Goal: Task Accomplishment & Management: Use online tool/utility

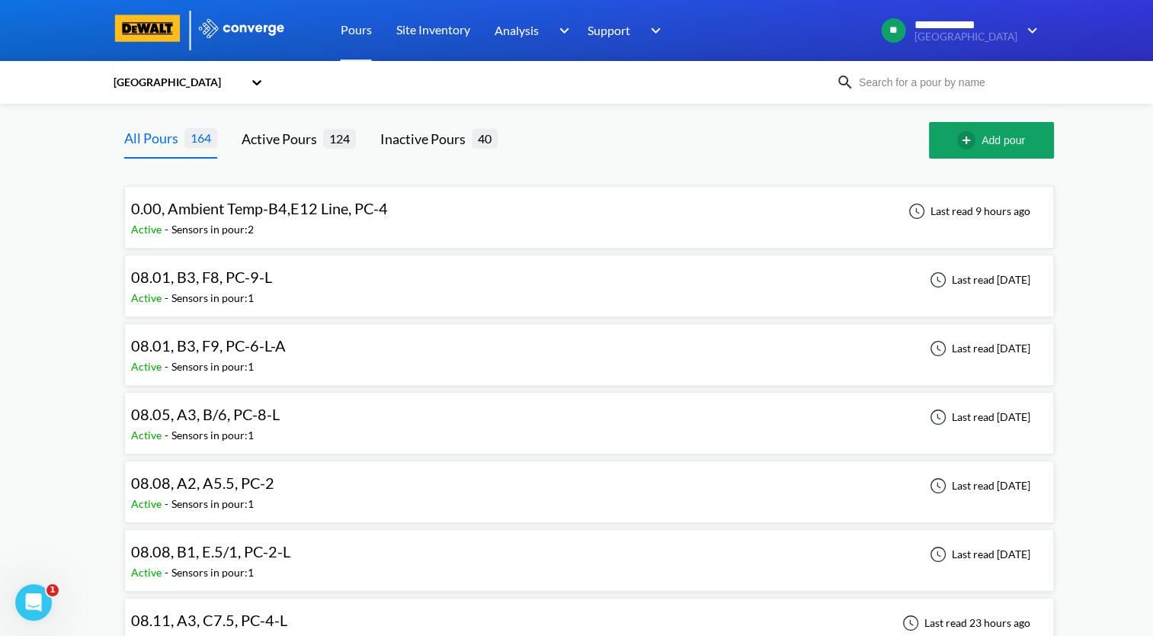
click at [995, 139] on button "Add pour" at bounding box center [991, 140] width 125 height 37
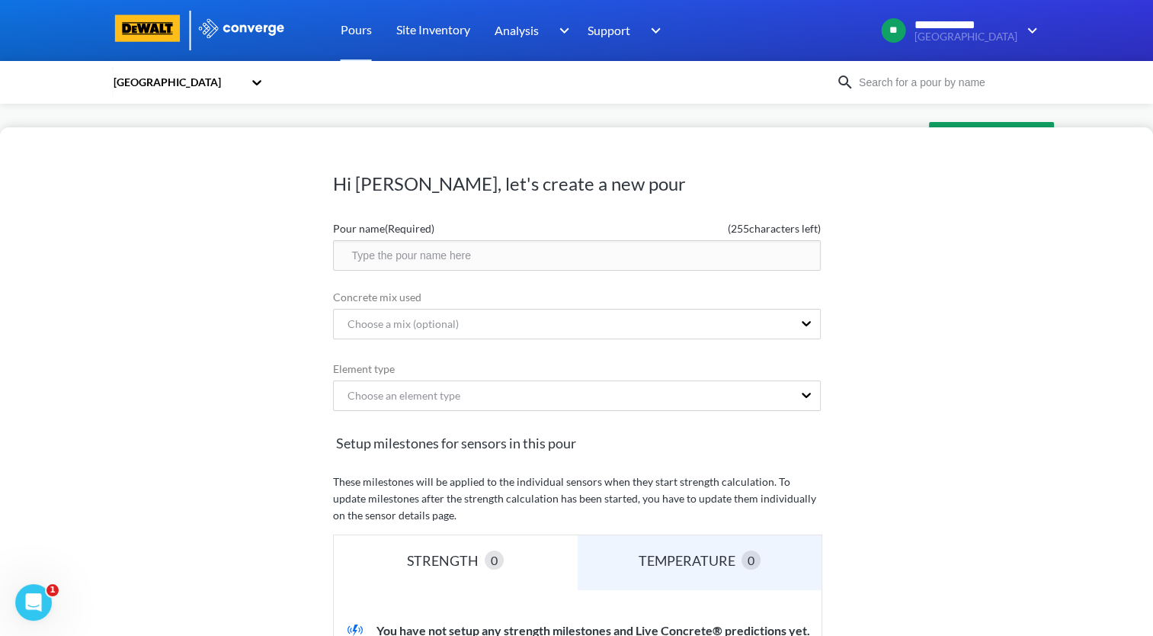
click at [470, 258] on input "text" at bounding box center [577, 255] width 488 height 30
drag, startPoint x: 479, startPoint y: 257, endPoint x: 307, endPoint y: 268, distance: 171.9
click at [307, 268] on div "Hi [PERSON_NAME], let's create a new pour Pour name (Required) ( 234 characters…" at bounding box center [576, 381] width 1153 height 508
type input "08.20, A2, C3, PC-4-L"
click at [444, 390] on div "Choose an element type" at bounding box center [563, 395] width 459 height 29
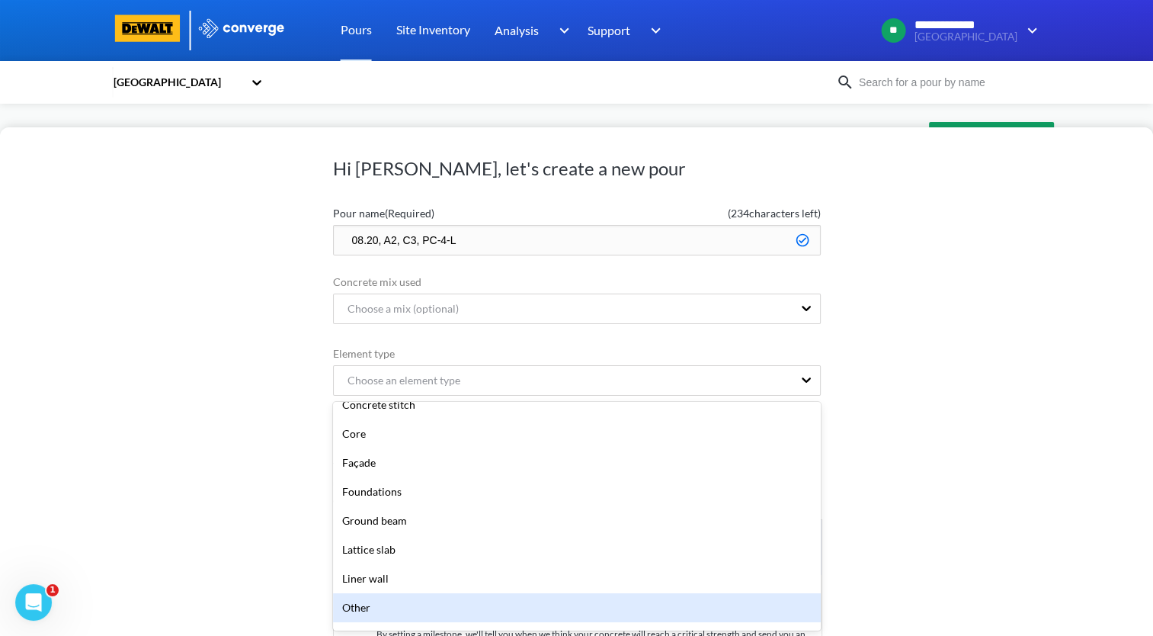
scroll to position [229, 0]
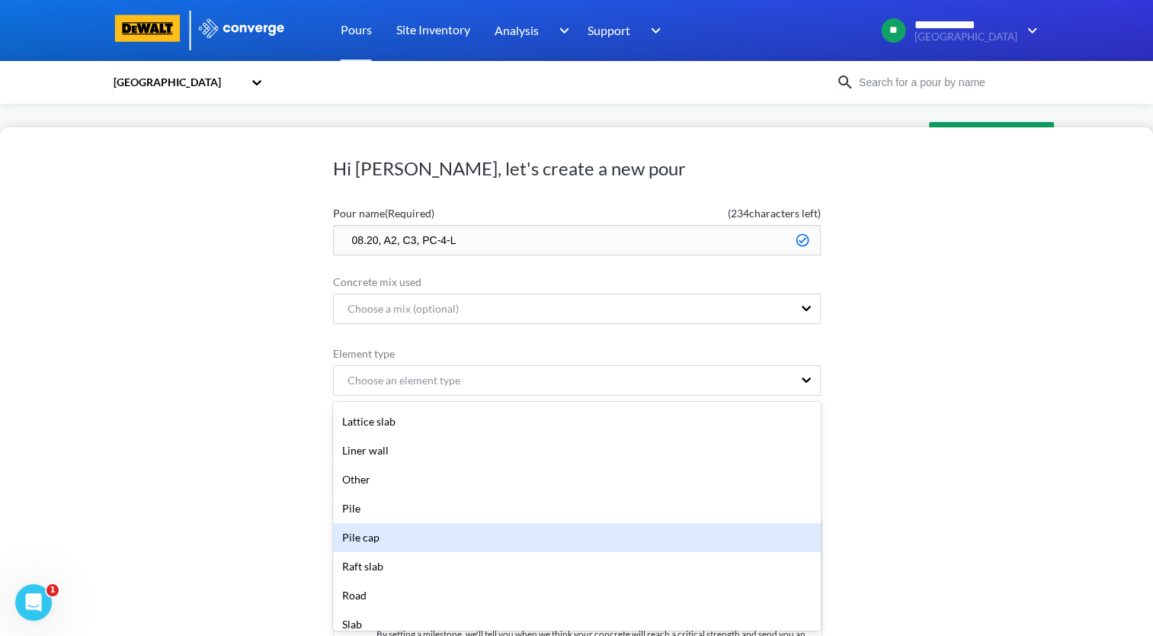
drag, startPoint x: 442, startPoint y: 536, endPoint x: 447, endPoint y: 529, distance: 8.7
click at [442, 537] on div "Pile cap" at bounding box center [577, 537] width 488 height 29
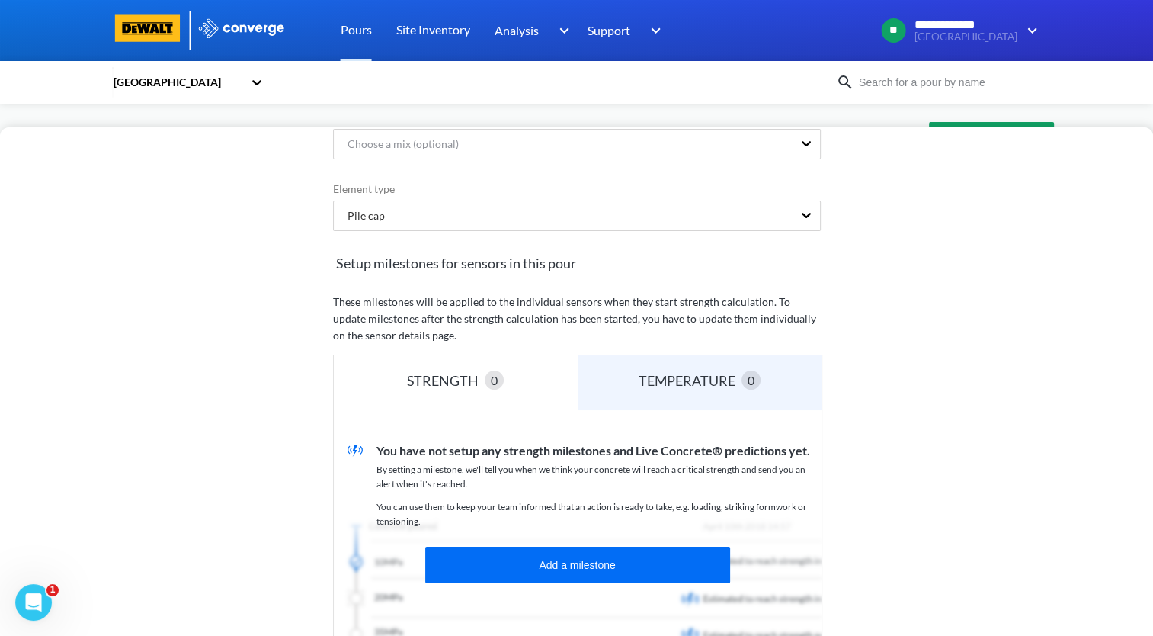
scroll to position [277, 0]
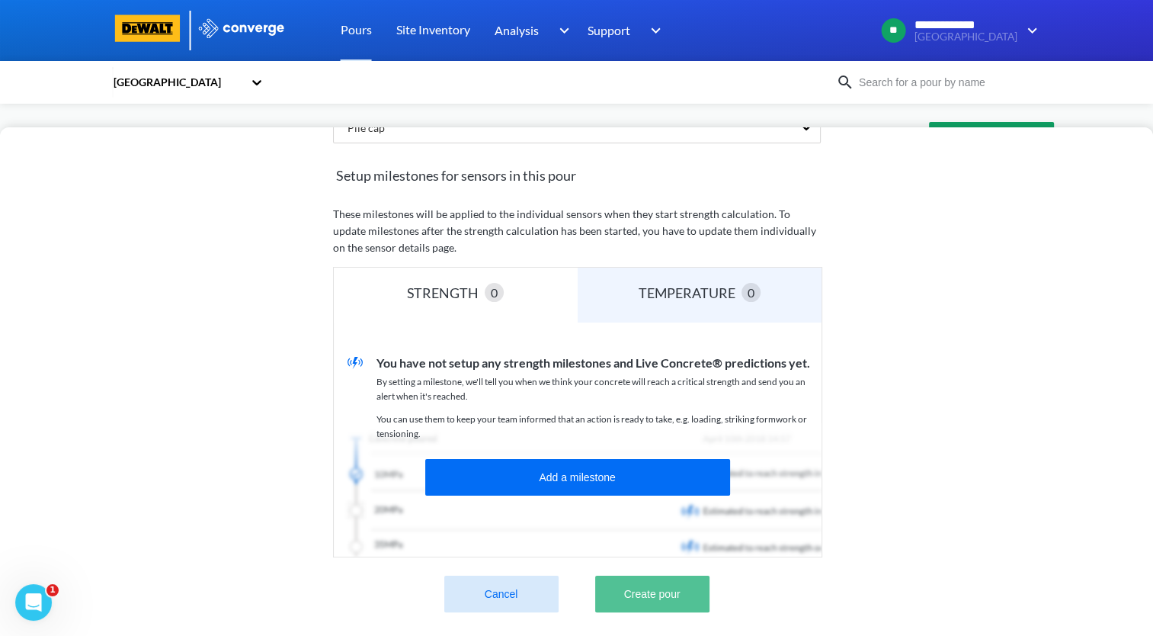
click at [680, 584] on button "Create pour" at bounding box center [652, 593] width 114 height 37
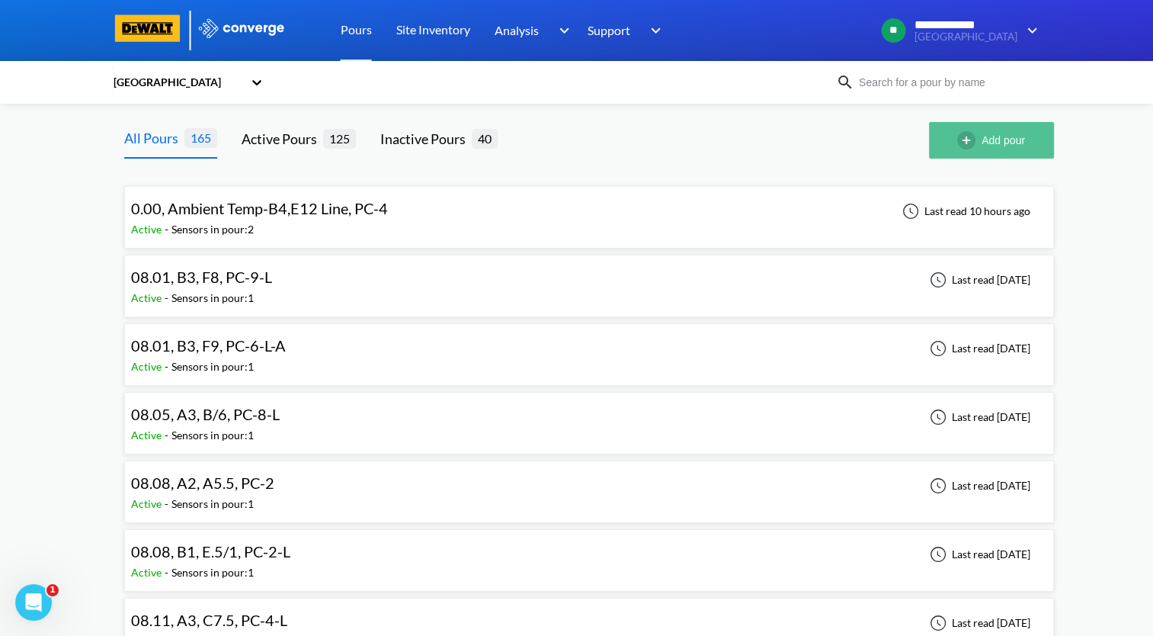
click at [1006, 130] on button "Add pour" at bounding box center [991, 140] width 125 height 37
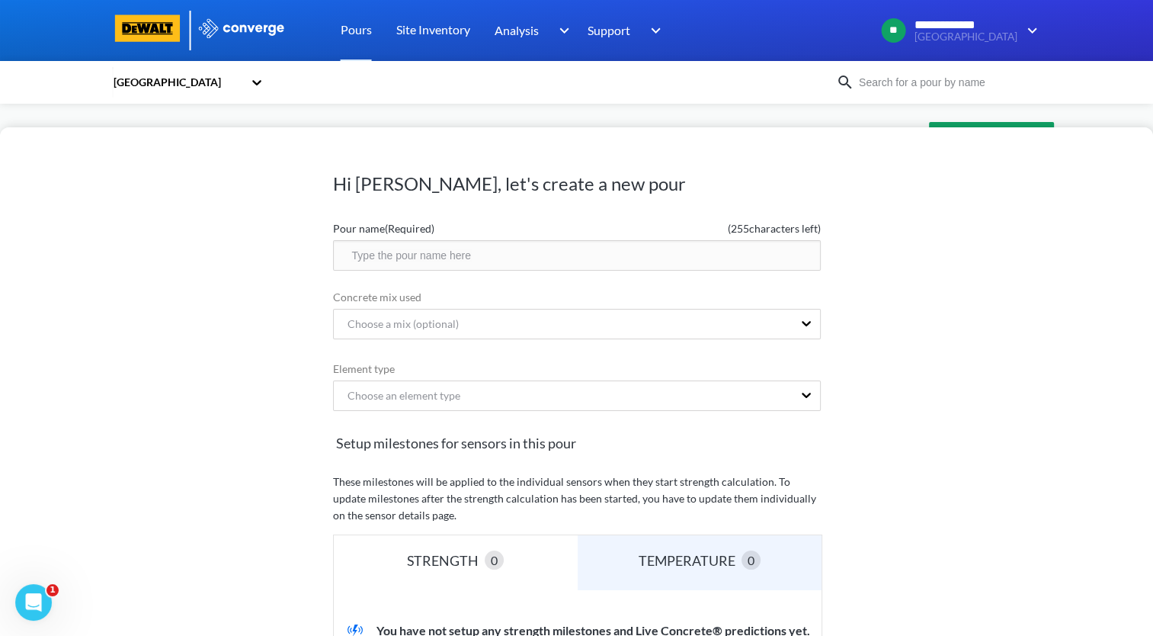
click at [474, 264] on input "text" at bounding box center [577, 255] width 488 height 30
paste input "08.20, A2, C3, PC-4-L"
click at [413, 253] on input "08.20, A2, C3, PC-4-L" at bounding box center [577, 255] width 488 height 30
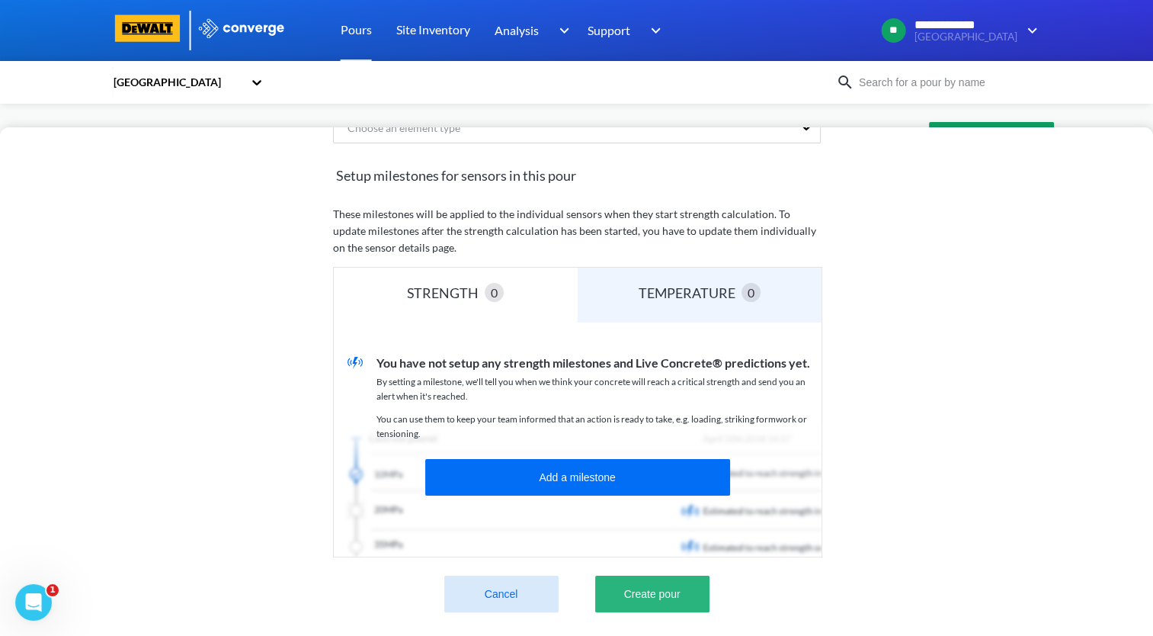
type input "08.20, A2, C4, PC-4-L"
click at [644, 581] on button "Create pour" at bounding box center [652, 593] width 114 height 37
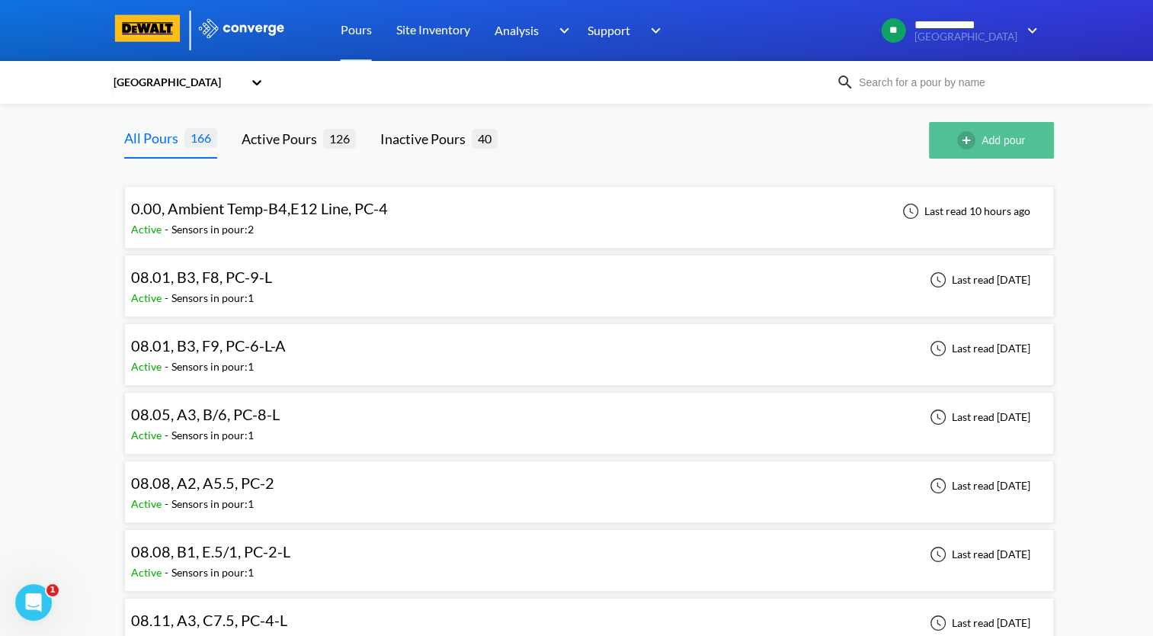
click at [1008, 145] on button "Add pour" at bounding box center [991, 140] width 125 height 37
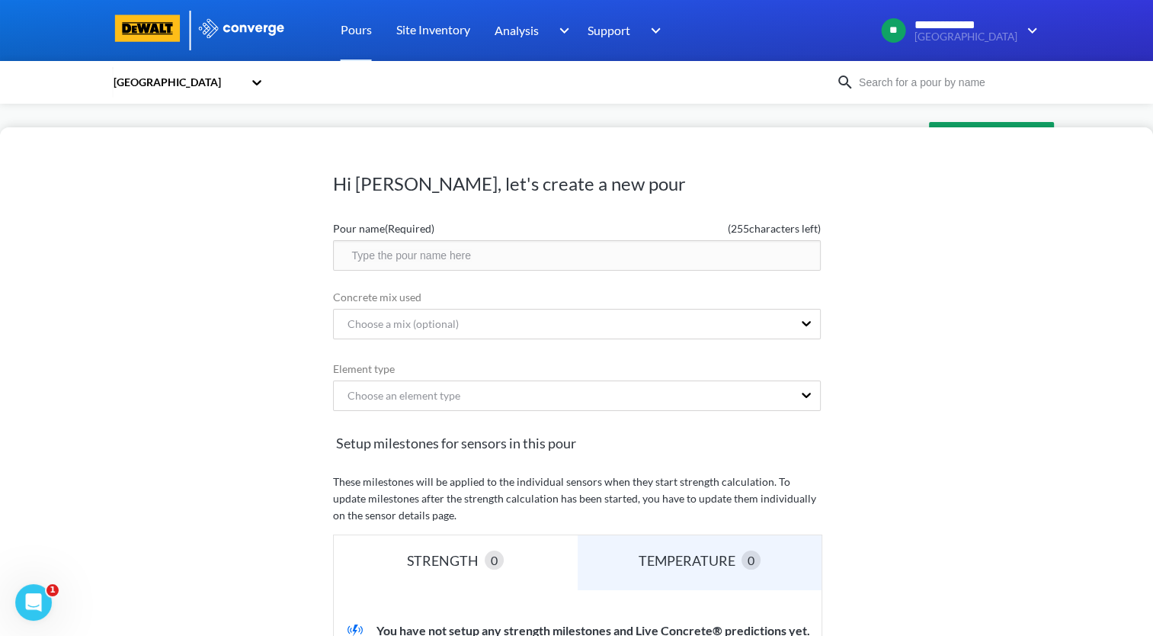
click at [435, 261] on input "text" at bounding box center [577, 255] width 488 height 30
paste input "08.20, A2, C3, PC-4-L"
click at [393, 255] on input "08.20, A2, C3, PC-4-L" at bounding box center [577, 255] width 488 height 30
click at [414, 255] on input "08.20, C4, C3, PC-4-L" at bounding box center [577, 255] width 488 height 30
drag, startPoint x: 504, startPoint y: 258, endPoint x: 330, endPoint y: 268, distance: 174.1
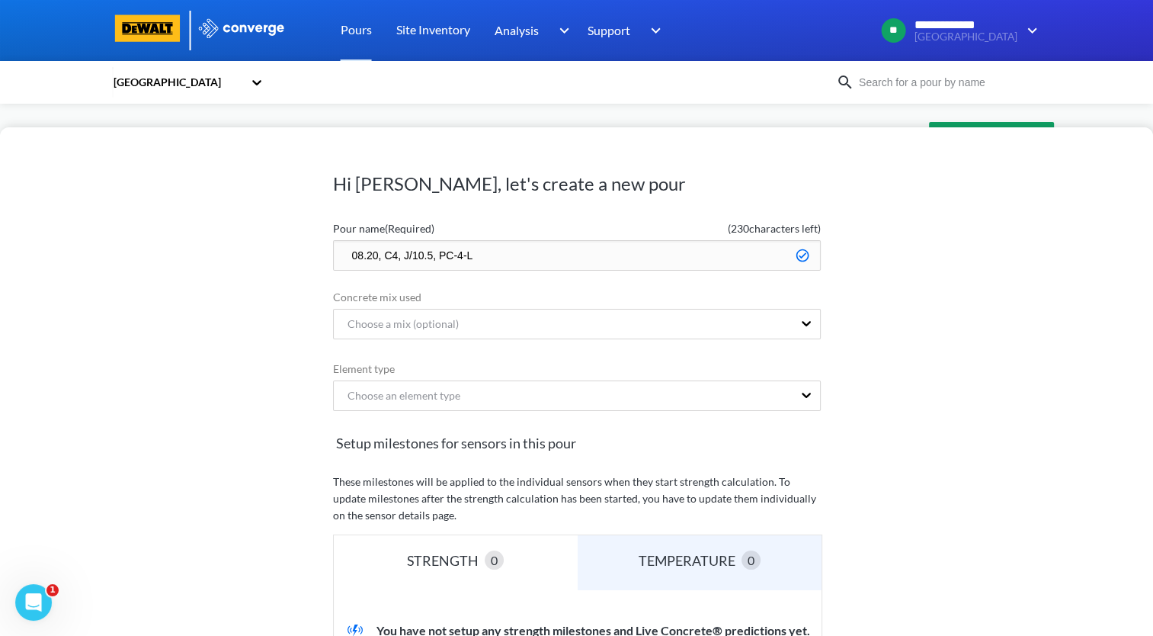
click at [330, 268] on div "Hi [PERSON_NAME], let's create a new pour Pour name (Required) ( 230 characters…" at bounding box center [576, 381] width 1153 height 508
click at [466, 258] on input "08.20, C4, J/10.5, PC-4-L" at bounding box center [577, 255] width 488 height 30
click at [462, 255] on input "08.20, C4, J/10.5, PC-4-L" at bounding box center [577, 255] width 488 height 30
drag, startPoint x: 509, startPoint y: 261, endPoint x: 289, endPoint y: 274, distance: 220.7
click at [289, 274] on div "Hi [PERSON_NAME], let's create a new pour Pour name (Required) ( 230 characters…" at bounding box center [576, 381] width 1153 height 508
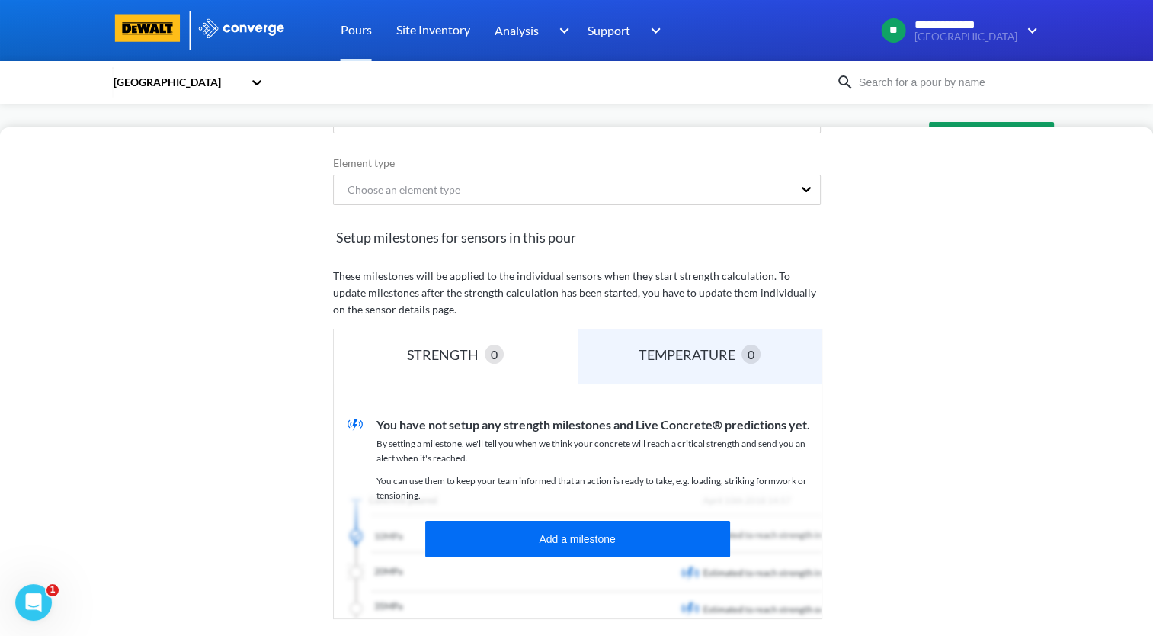
scroll to position [125, 0]
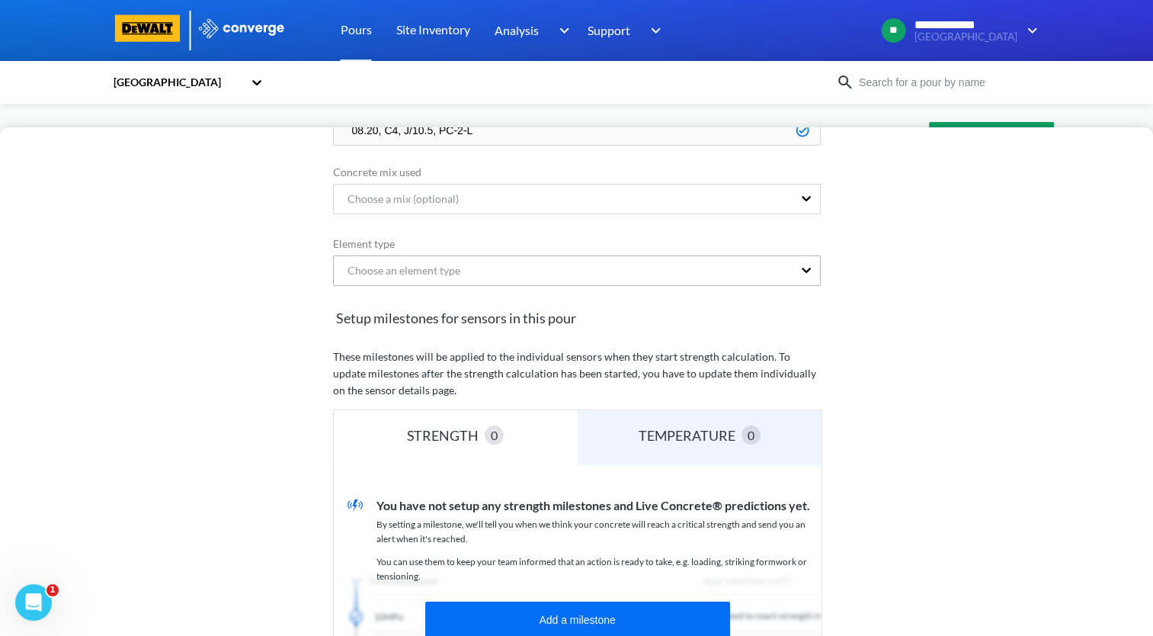
type input "08.20, C4, J/10.5, PC-2-L"
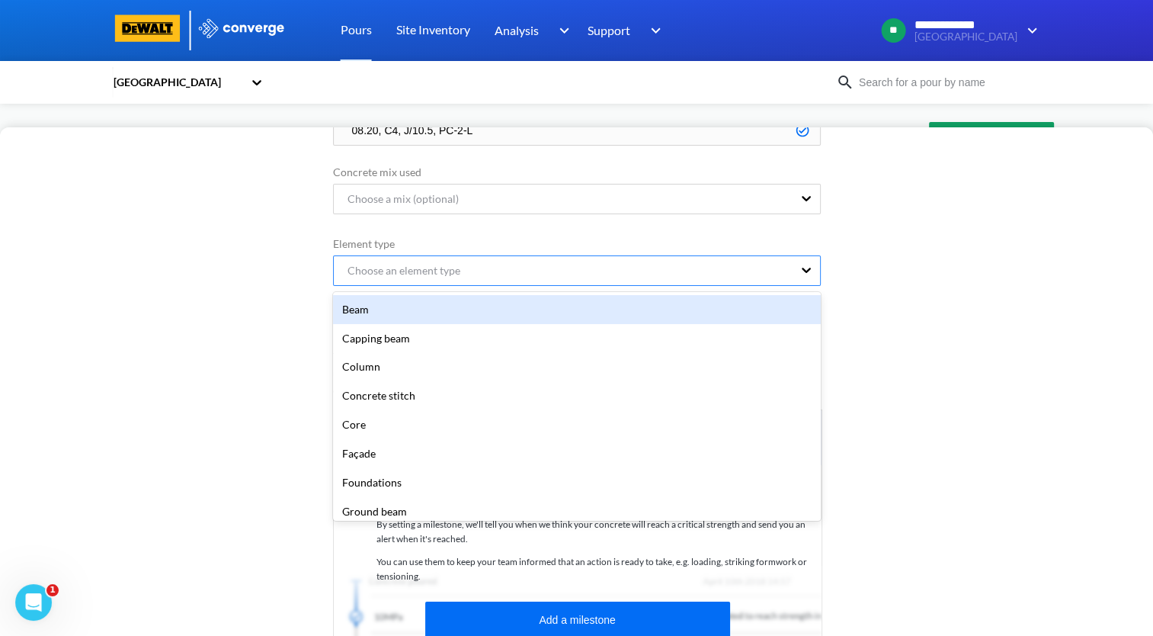
click at [685, 266] on div "Choose an element type" at bounding box center [563, 270] width 459 height 29
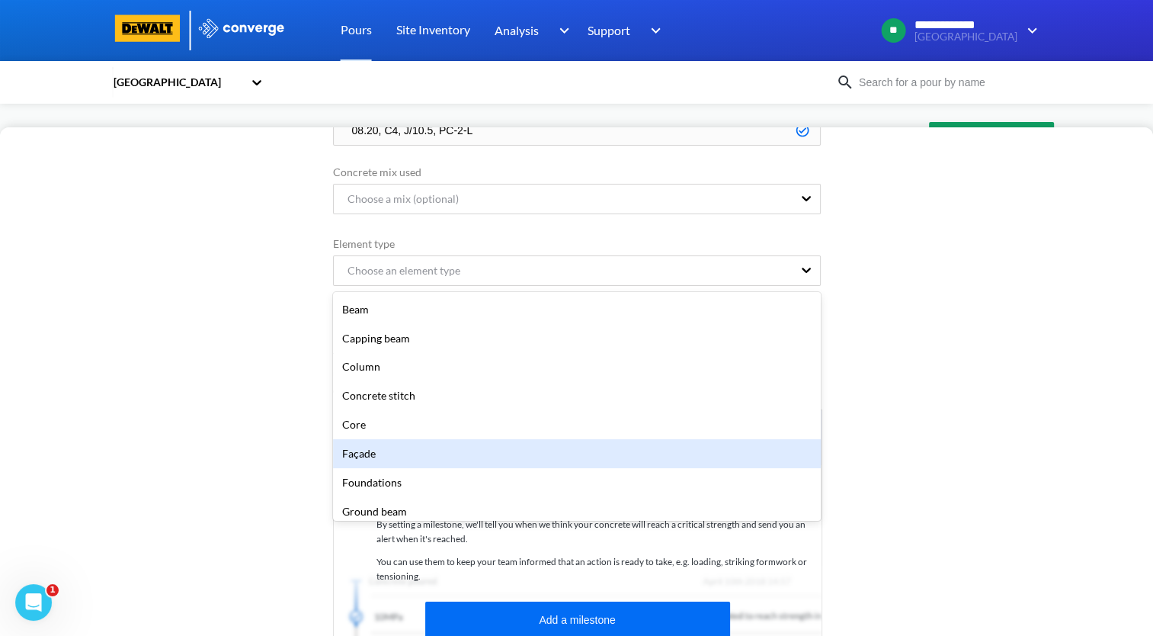
scroll to position [152, 0]
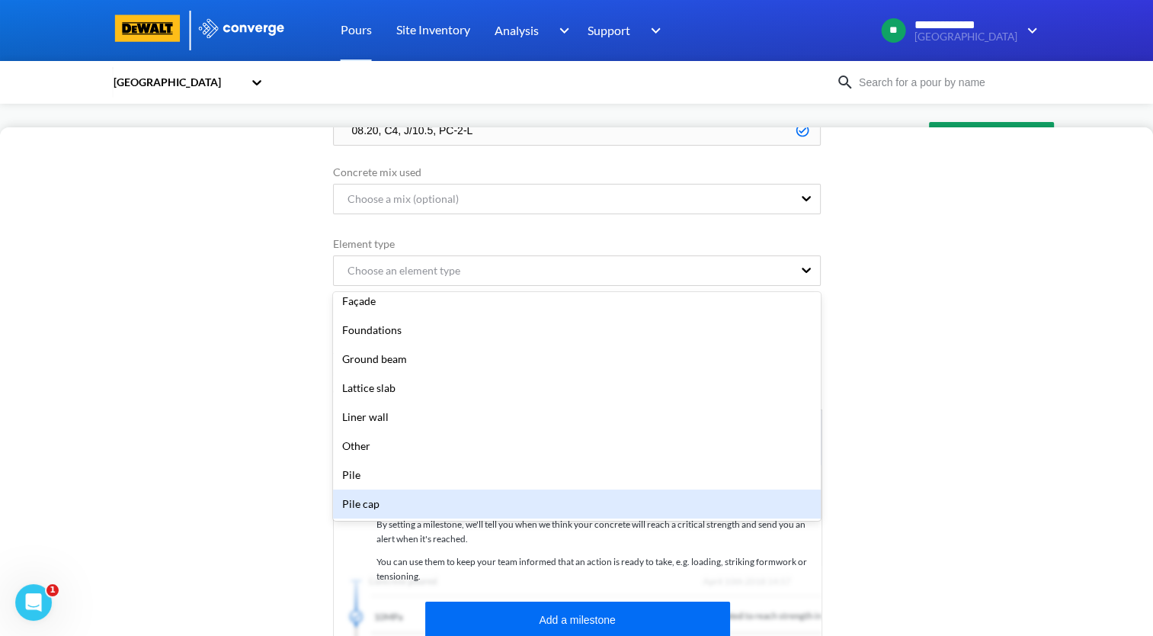
click at [457, 497] on div "Pile cap" at bounding box center [577, 503] width 488 height 29
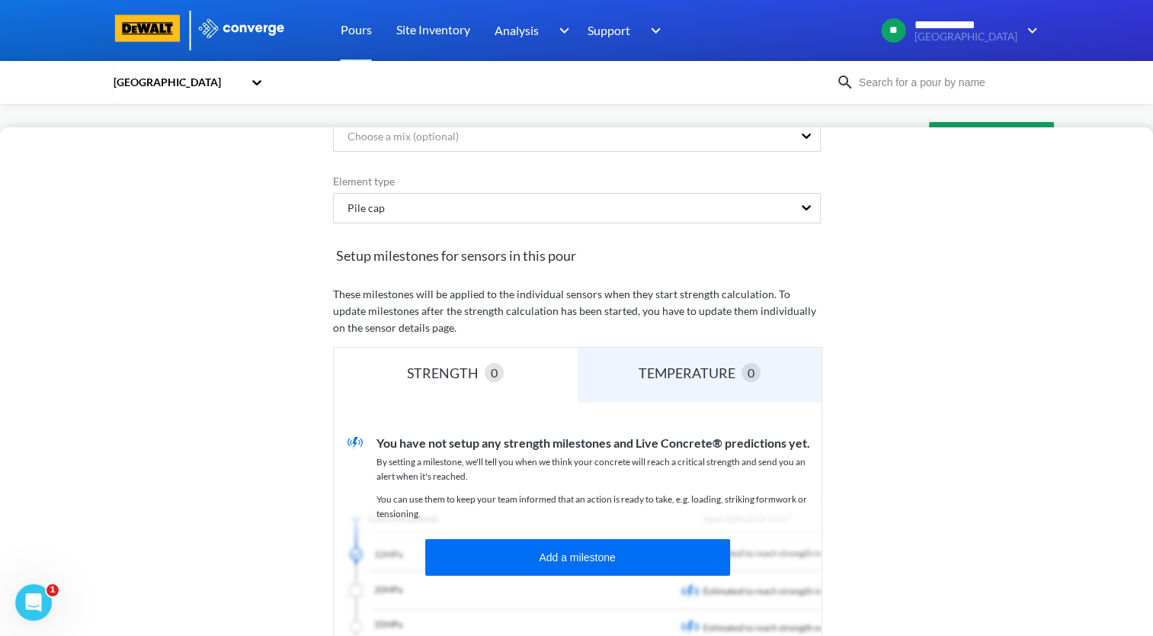
scroll to position [277, 0]
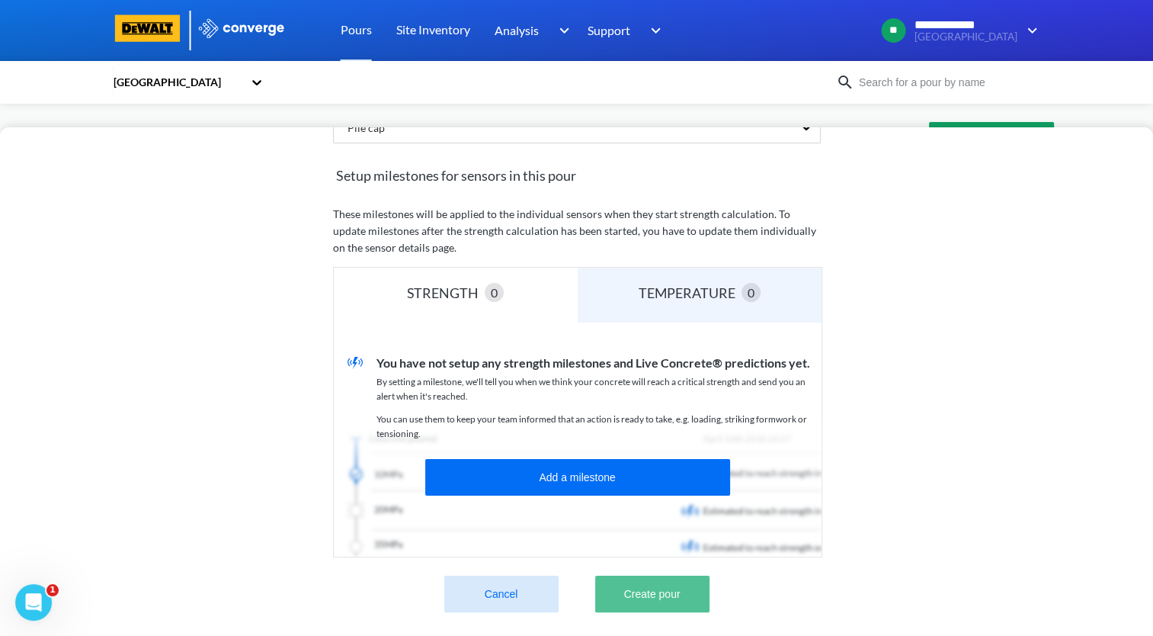
click at [667, 575] on button "Create pour" at bounding box center [652, 593] width 114 height 37
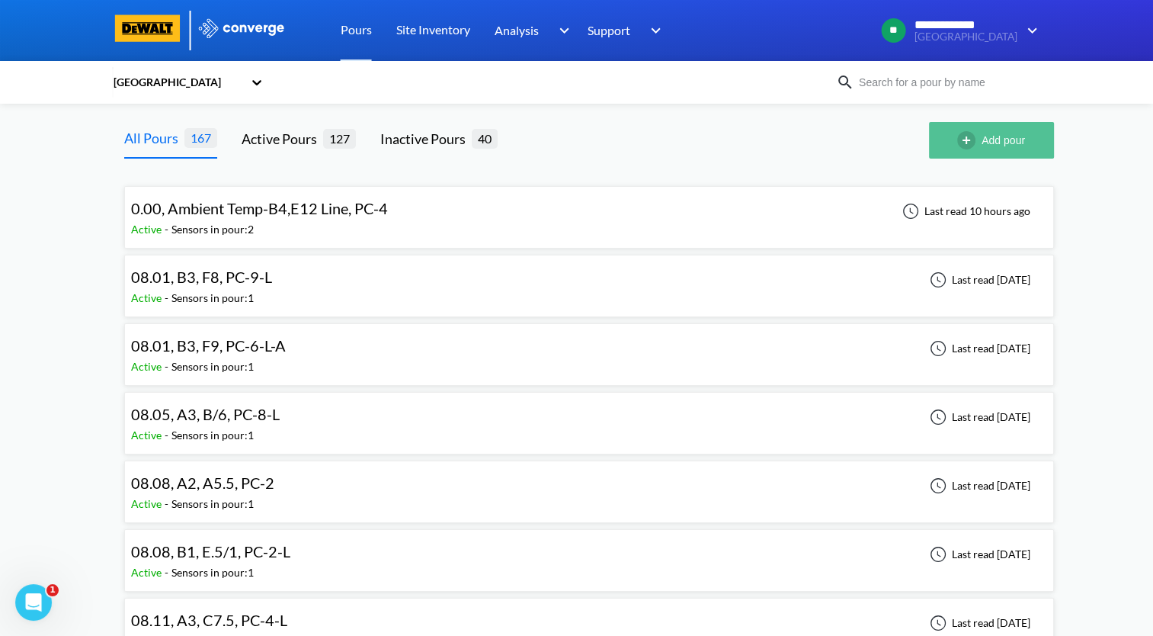
click at [963, 146] on img "button" at bounding box center [969, 140] width 24 height 18
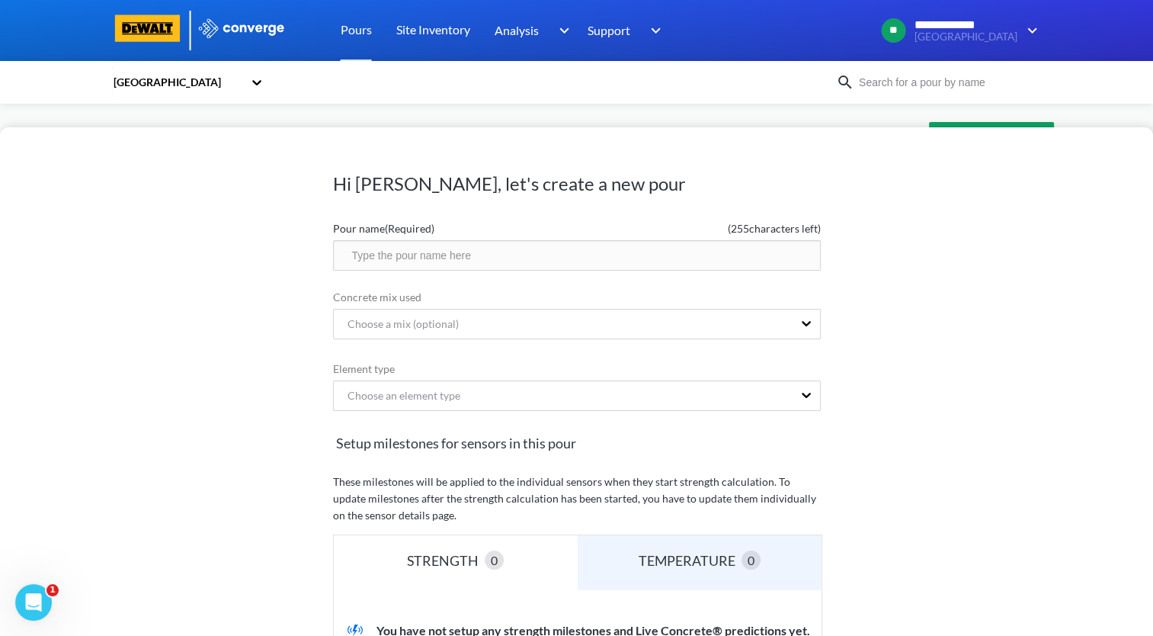
click at [607, 261] on input "text" at bounding box center [577, 255] width 488 height 30
paste input "08.20, C4, J/10.5, PC-2-L"
click at [433, 253] on input "08.20, C4, J/10.5, PC-2-L" at bounding box center [577, 255] width 488 height 30
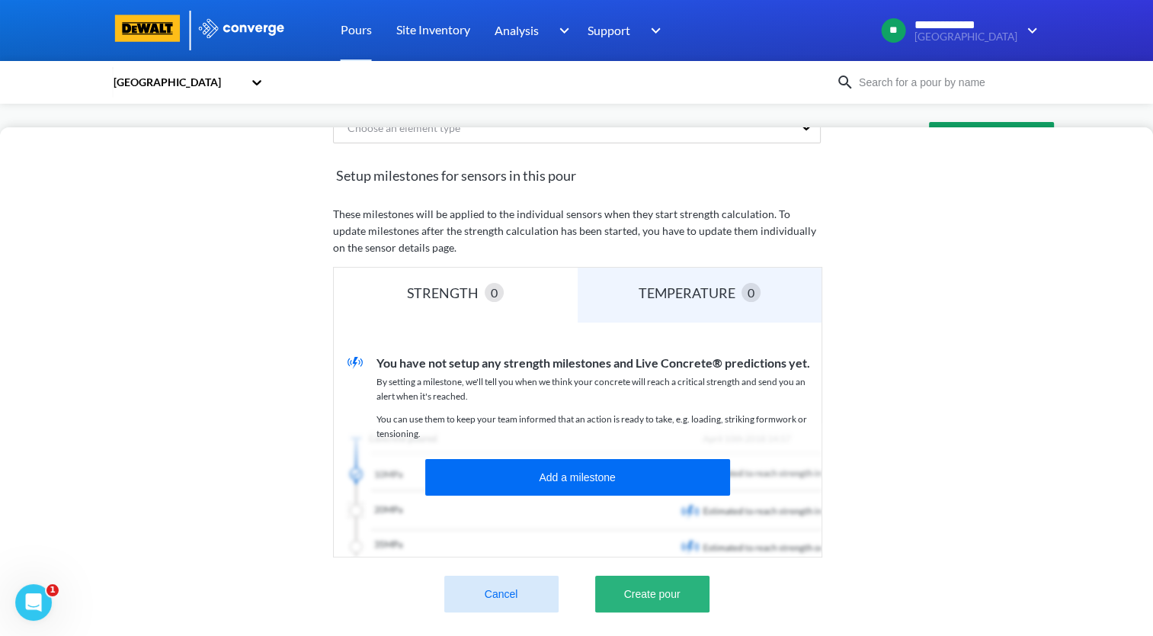
type input "08.20, C4, J/10, PC-2-L"
click at [659, 595] on button "Create pour" at bounding box center [652, 593] width 114 height 37
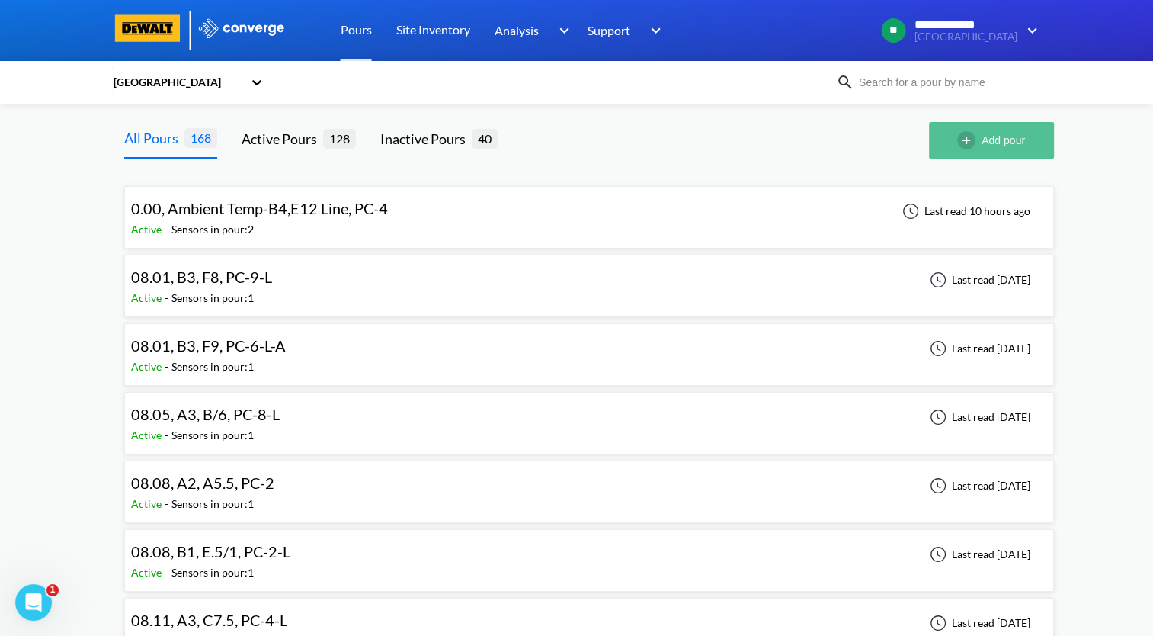
click at [1009, 145] on button "Add pour" at bounding box center [991, 140] width 125 height 37
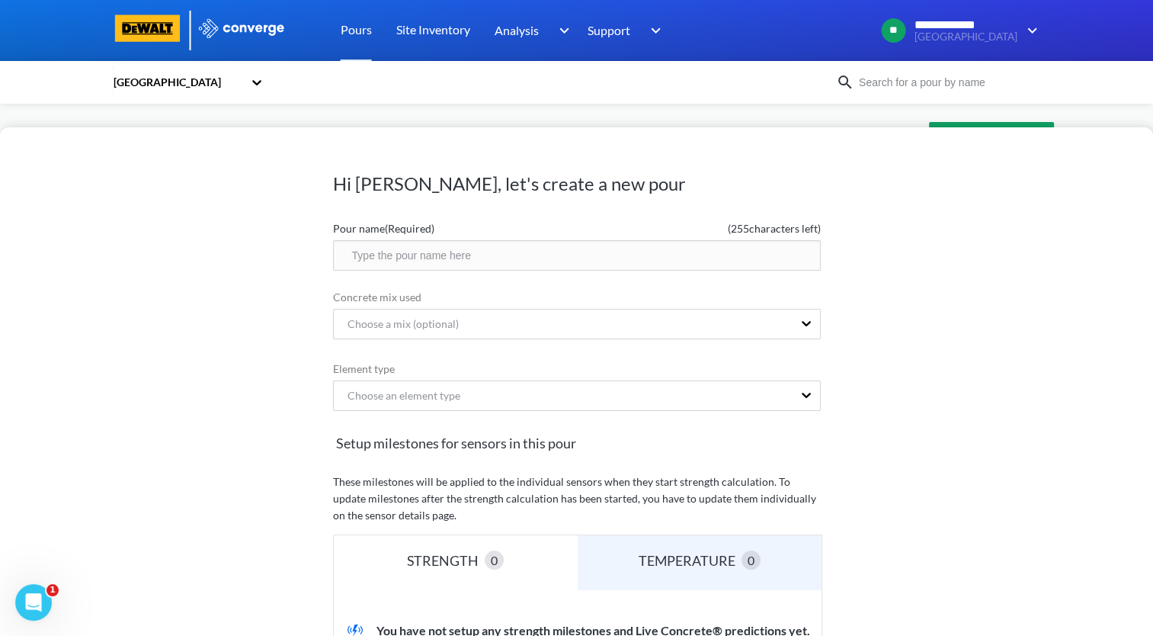
click at [466, 255] on input "text" at bounding box center [577, 255] width 488 height 30
paste input "08.20, C4, J/10.5, PC-2-L"
drag, startPoint x: 377, startPoint y: 253, endPoint x: 450, endPoint y: 285, distance: 79.2
click at [378, 253] on input "08.20, C4, J/10.5, PC-2-L" at bounding box center [577, 255] width 488 height 30
click at [396, 257] on input "08.21, C4, J/10.5, PC-2-L" at bounding box center [577, 255] width 488 height 30
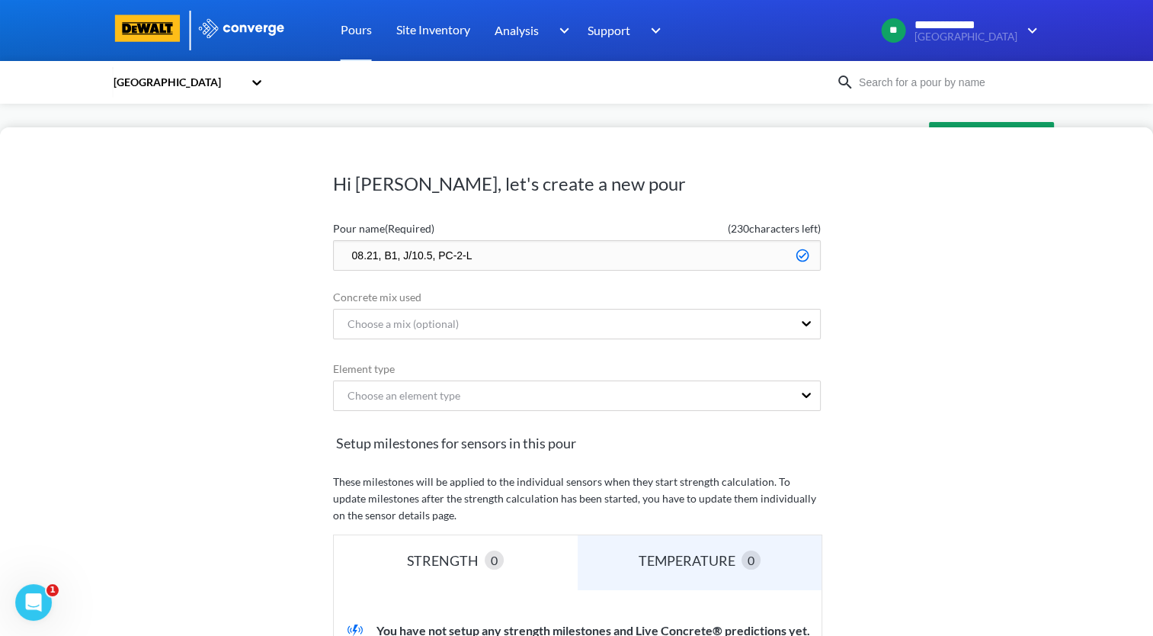
click at [494, 258] on input "08.21, B1, J/10.5, PC-2-L" at bounding box center [577, 255] width 488 height 30
click at [395, 252] on input "08.21, B1, G/3," at bounding box center [577, 255] width 488 height 30
click at [452, 261] on input "08.21, B2, G/3," at bounding box center [577, 255] width 488 height 30
type input "08.21, B2, G/3, PC-4"
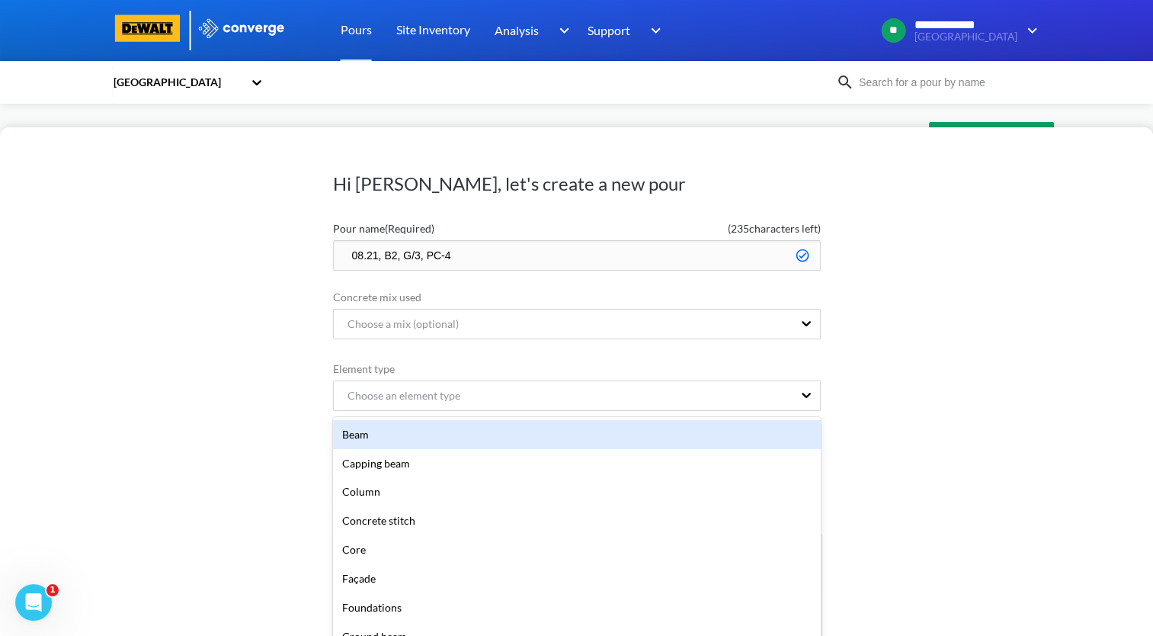
click at [454, 401] on div "option Beam focused, 1 of 20. 20 results available. Use Up and Down to choose o…" at bounding box center [577, 395] width 488 height 30
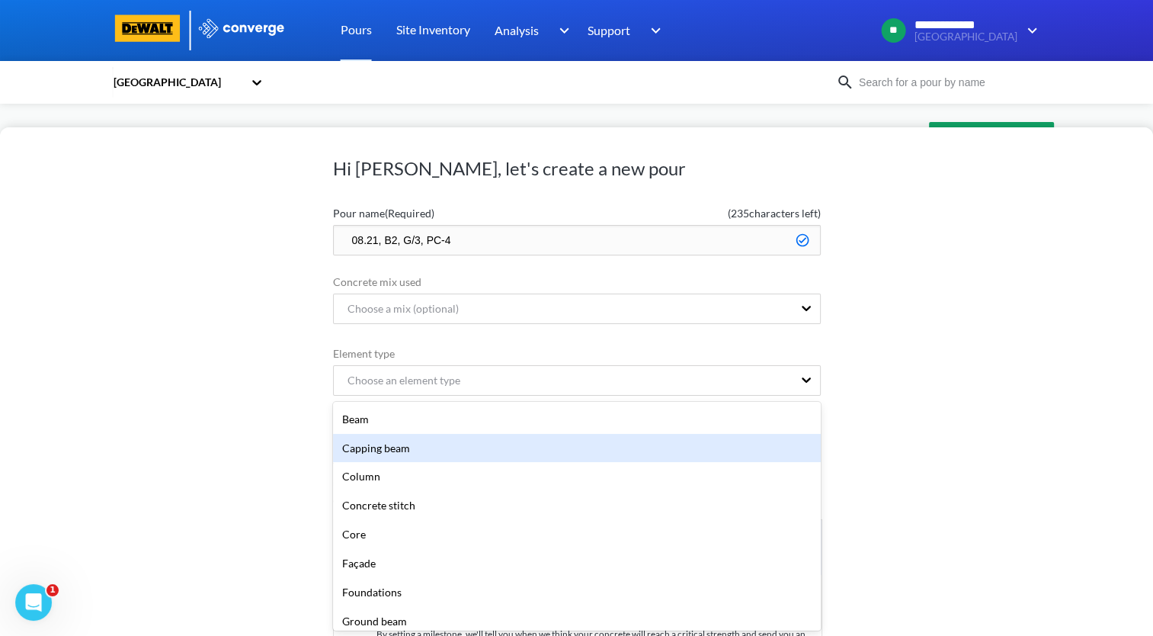
scroll to position [305, 0]
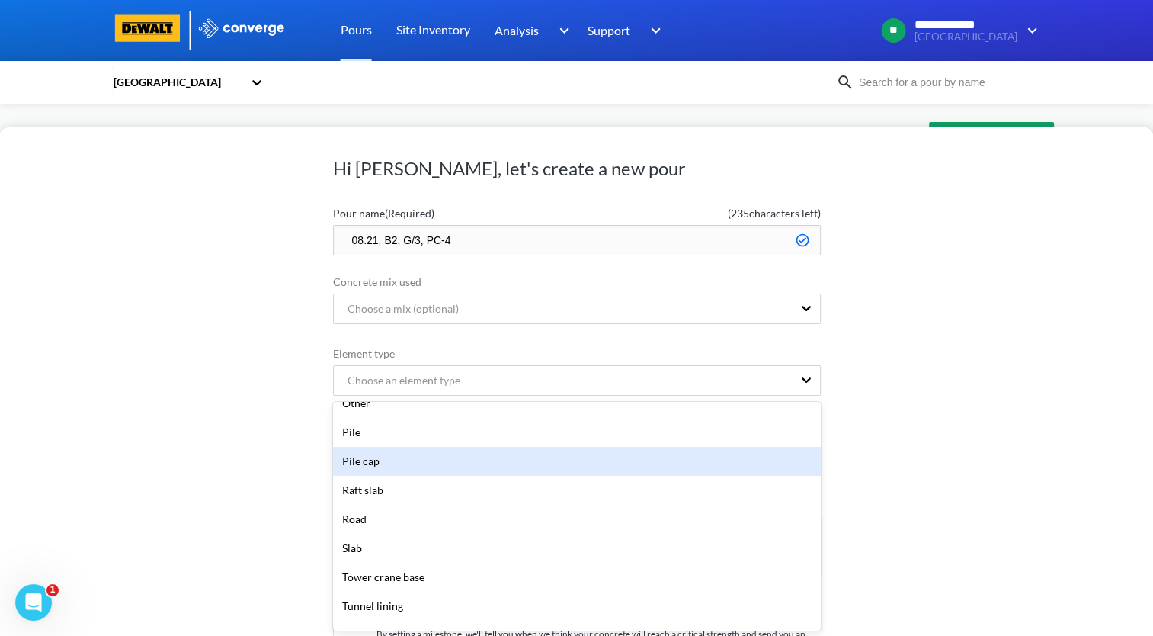
click at [433, 466] on div "Pile cap" at bounding box center [577, 461] width 488 height 29
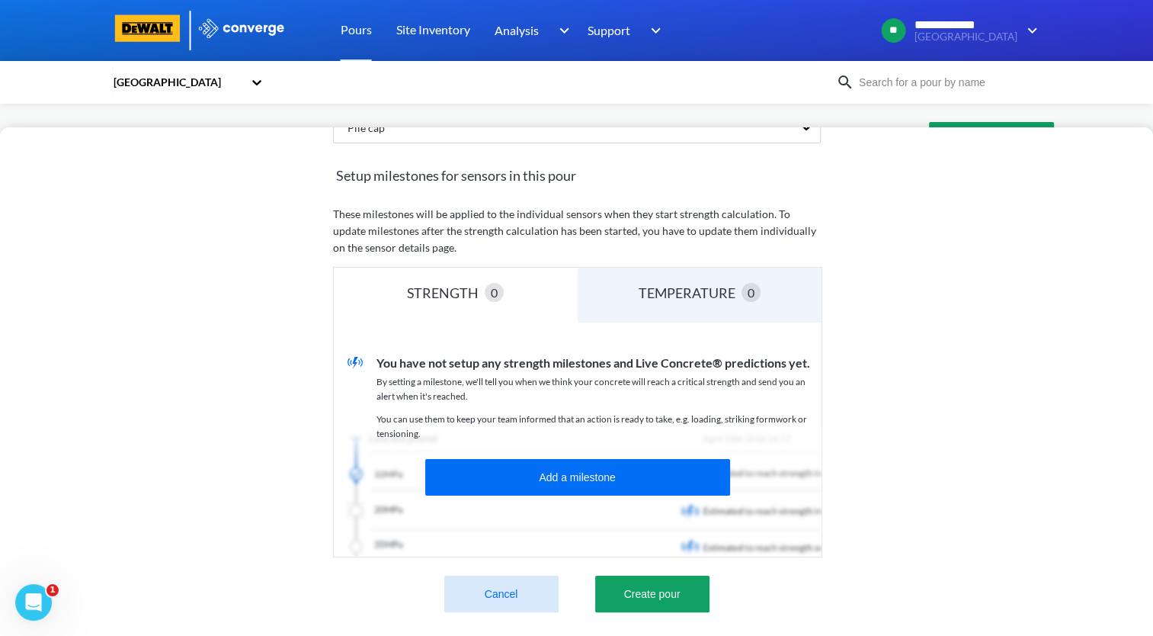
scroll to position [277, 0]
click at [656, 581] on button "Create pour" at bounding box center [652, 593] width 114 height 37
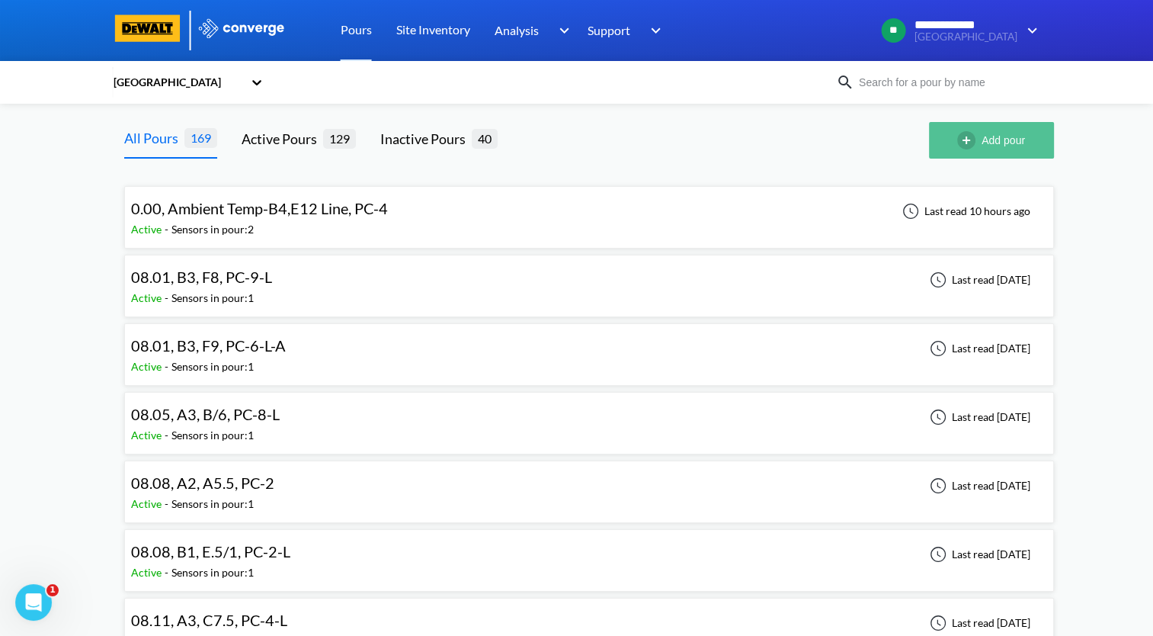
click at [995, 146] on button "Add pour" at bounding box center [991, 140] width 125 height 37
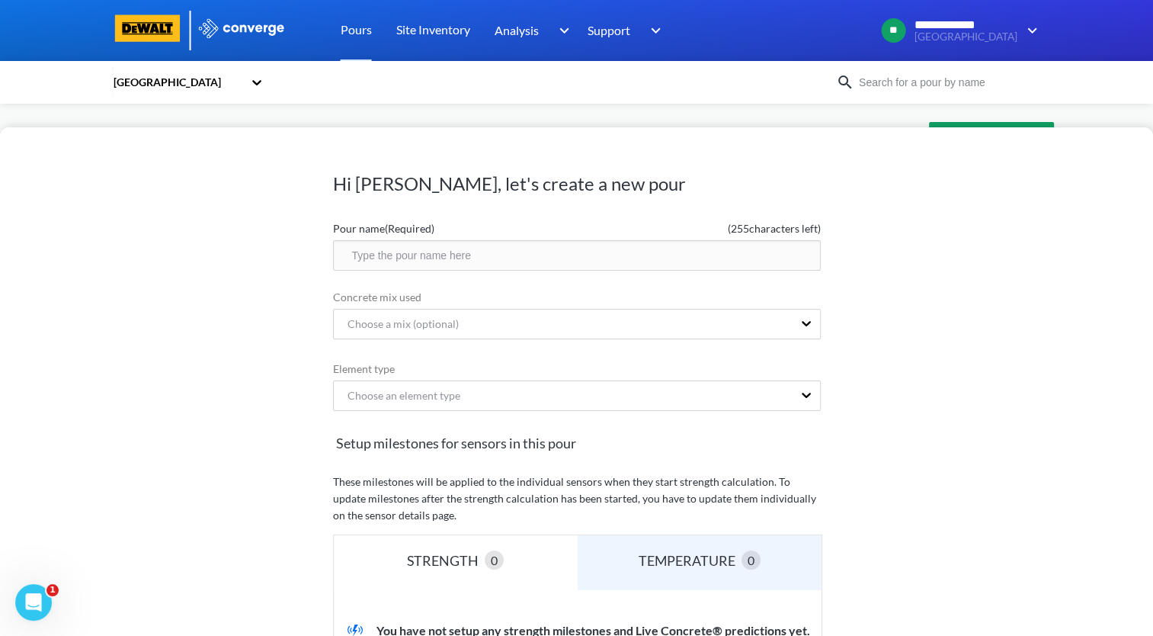
click at [473, 258] on input "text" at bounding box center [577, 255] width 488 height 30
click at [348, 259] on input "B2, G/2.5, PC-3" at bounding box center [577, 255] width 488 height 30
drag, startPoint x: 504, startPoint y: 258, endPoint x: 341, endPoint y: 287, distance: 164.9
click at [341, 287] on form "Pour name (Required) ( 233 characters left) 08.21, B2, G/2.5, PC-3 Concrete mix…" at bounding box center [577, 547] width 488 height 666
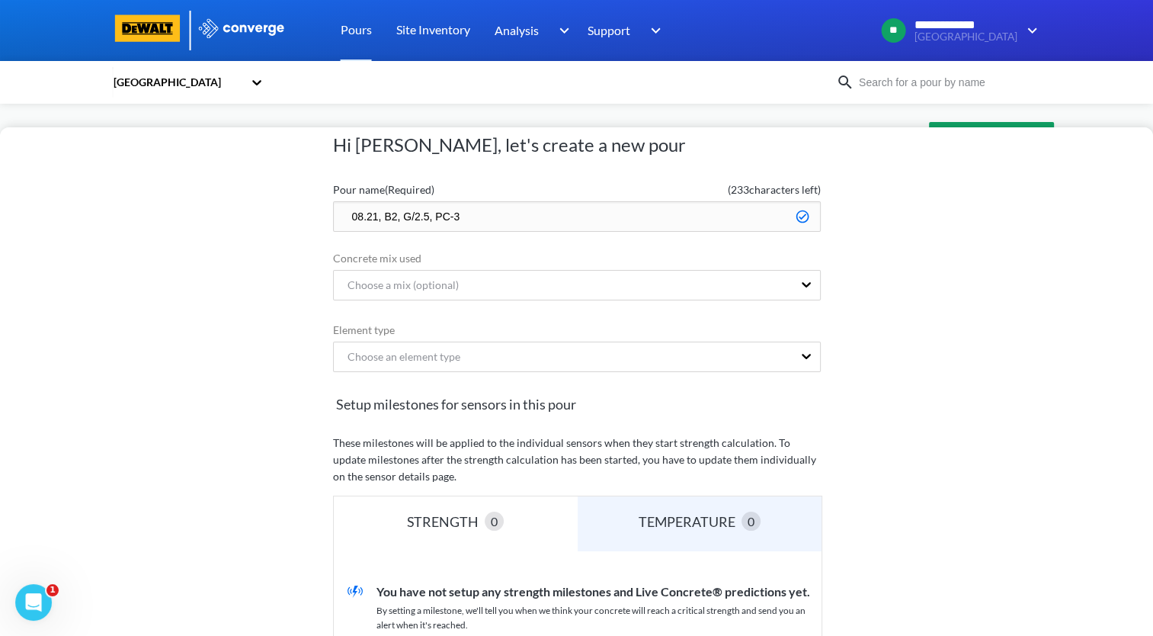
scroll to position [76, 0]
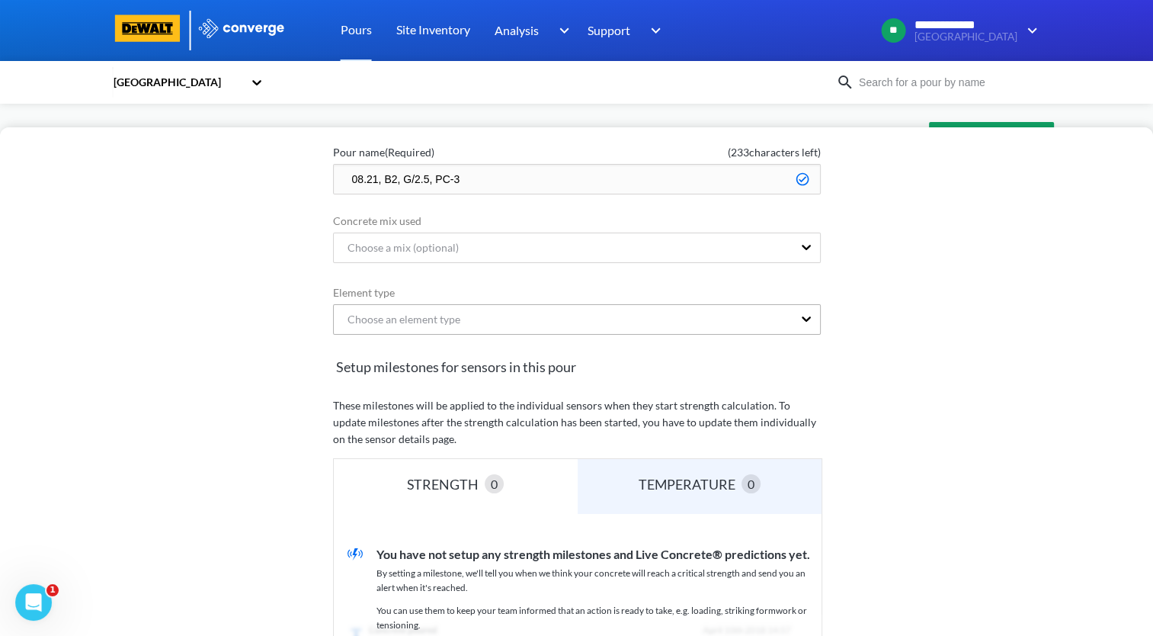
type input "08.21, B2, G/2.5, PC-3"
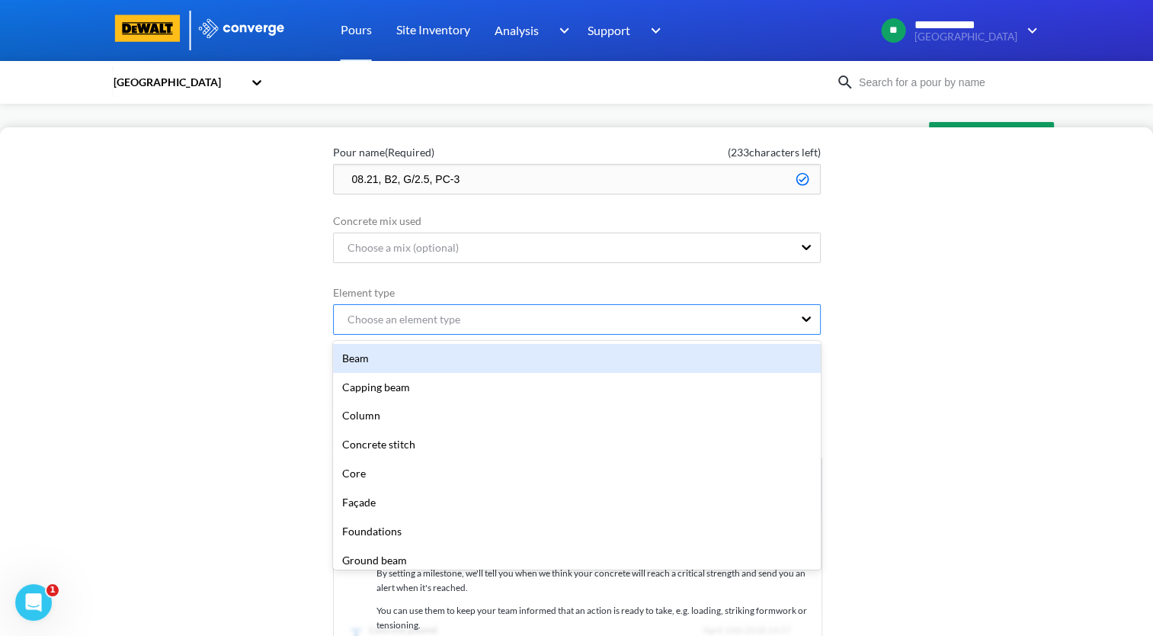
click at [582, 329] on div "Choose an element type" at bounding box center [563, 319] width 459 height 29
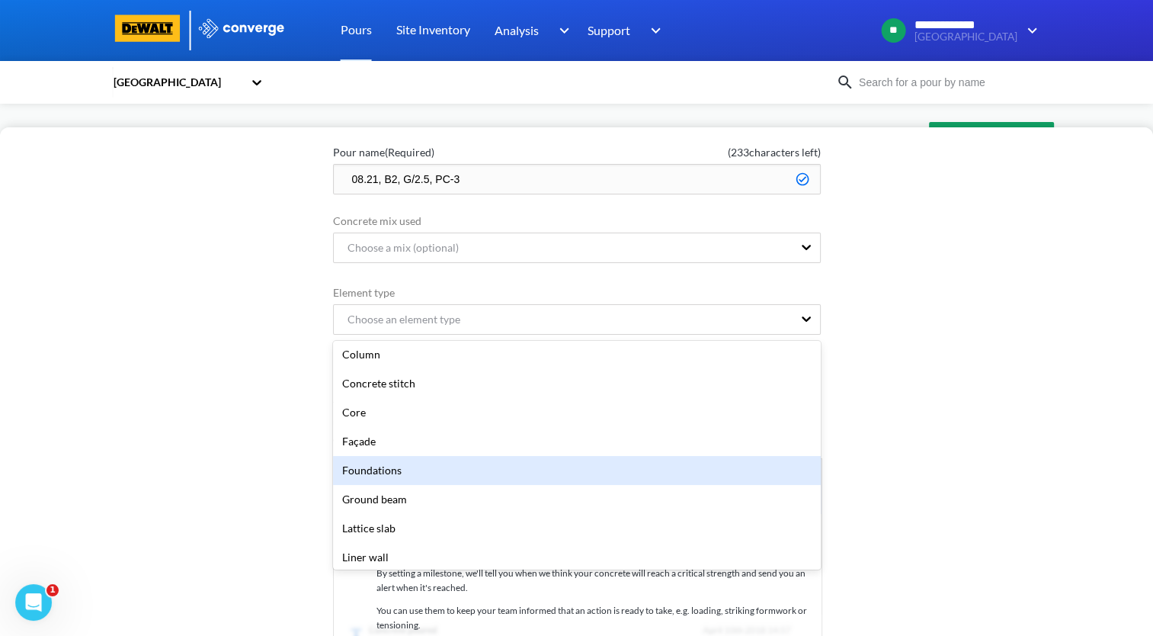
scroll to position [152, 0]
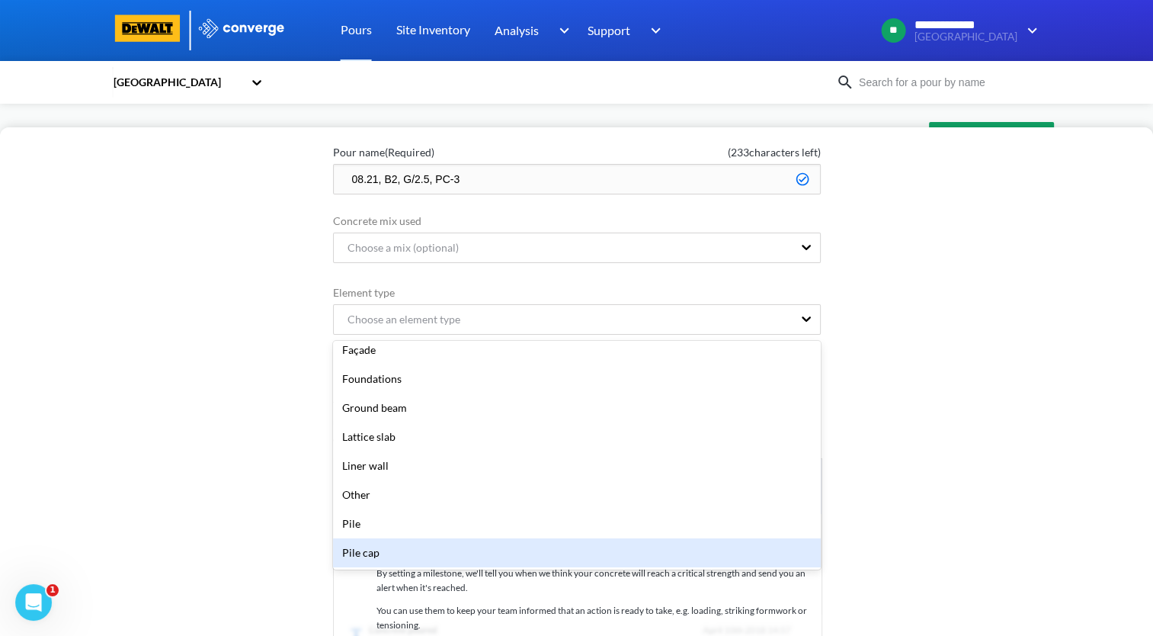
click at [463, 548] on div "Pile cap" at bounding box center [577, 552] width 488 height 29
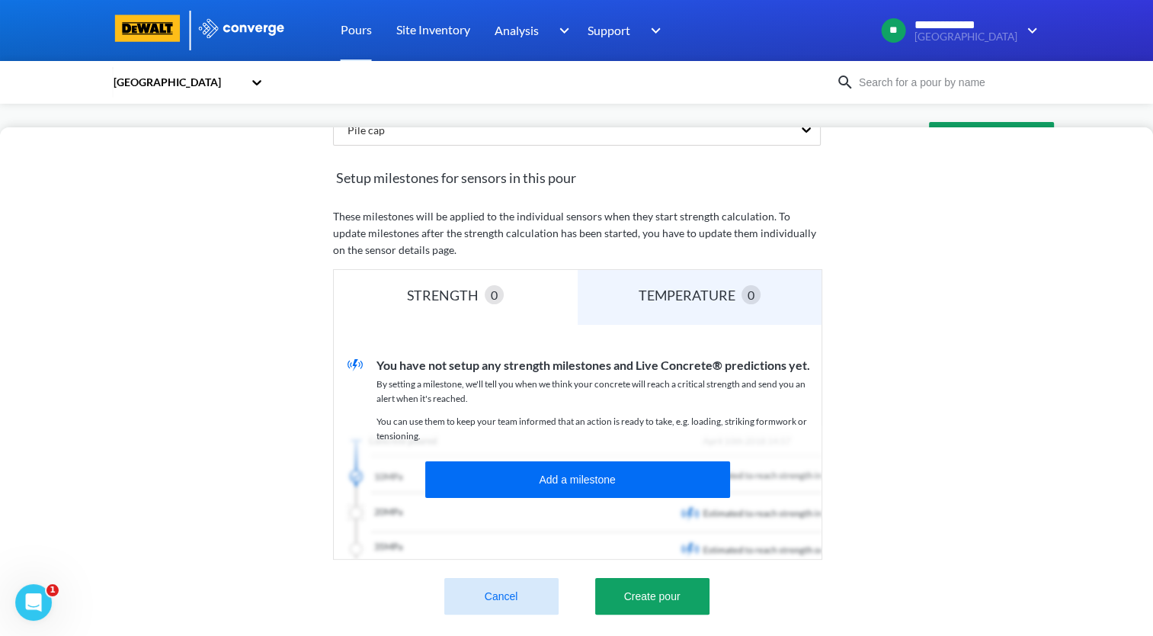
scroll to position [277, 0]
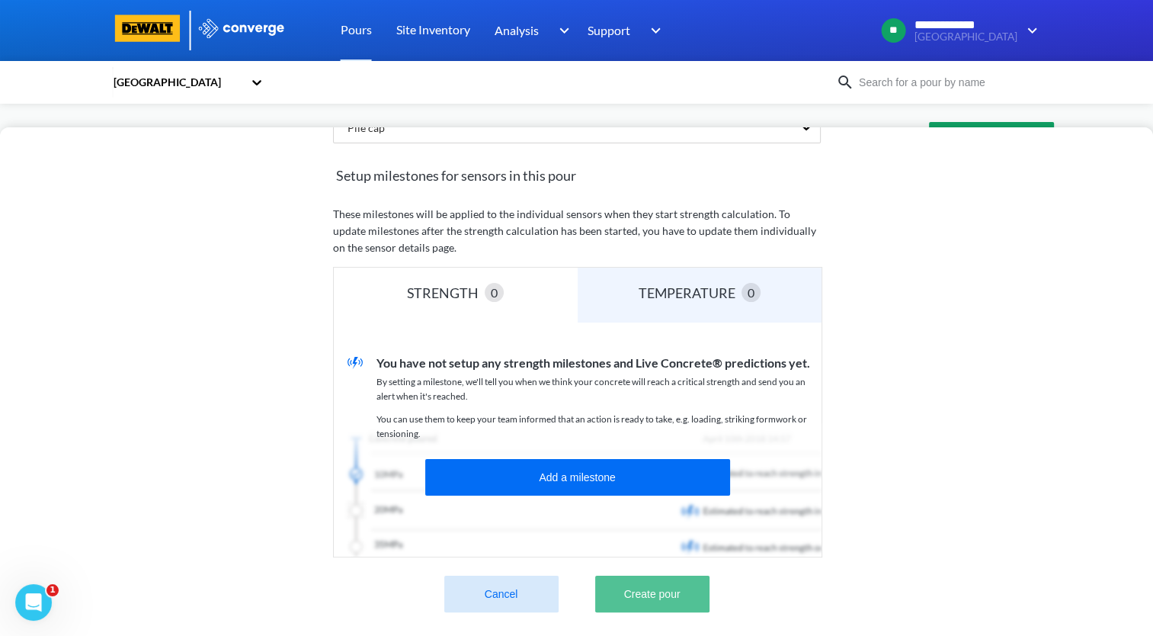
click at [633, 580] on button "Create pour" at bounding box center [652, 593] width 114 height 37
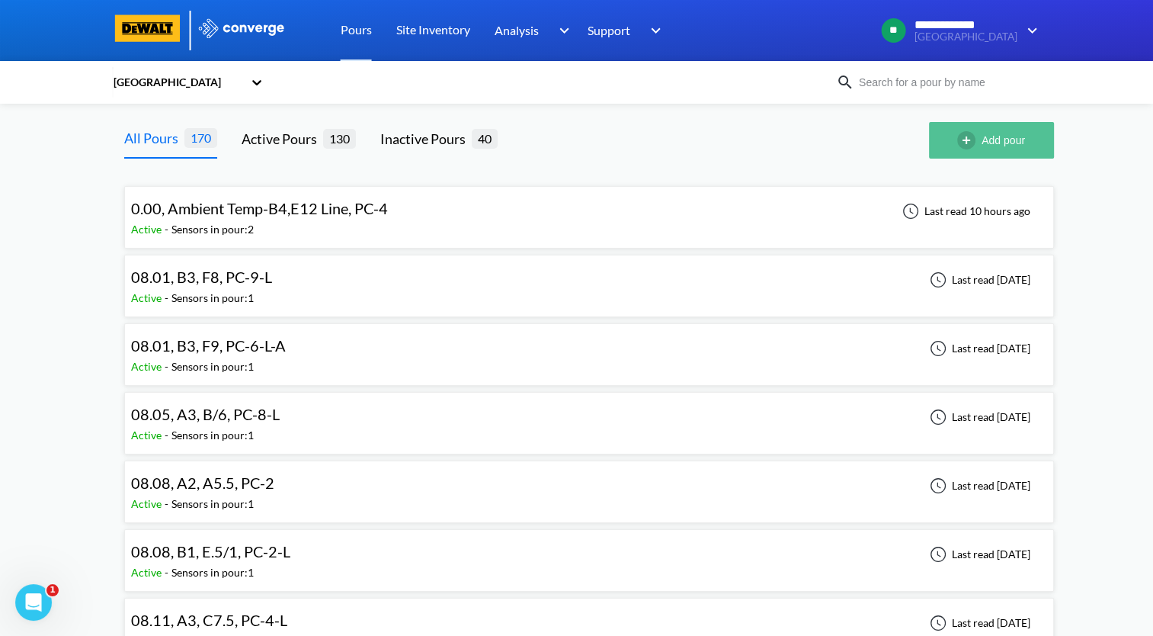
click at [963, 142] on img "button" at bounding box center [969, 140] width 24 height 18
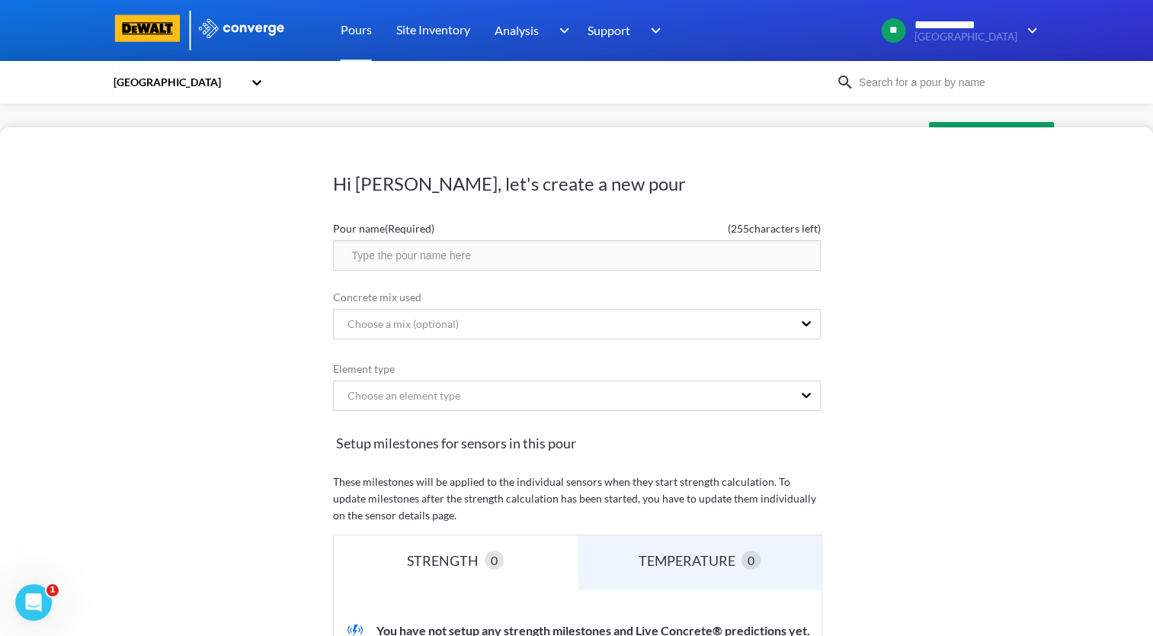
click at [478, 262] on input "text" at bounding box center [577, 255] width 488 height 30
paste input "08.21, B2, G/2.5, PC-3"
click at [397, 253] on input "08.21, B2, G/2.5, PC-3" at bounding box center [577, 255] width 488 height 30
click at [431, 255] on input "08.21, B1, G/2.5, PC-3" at bounding box center [577, 255] width 488 height 30
click at [505, 257] on input "08.21, B1, G/2, PC-3" at bounding box center [577, 255] width 488 height 30
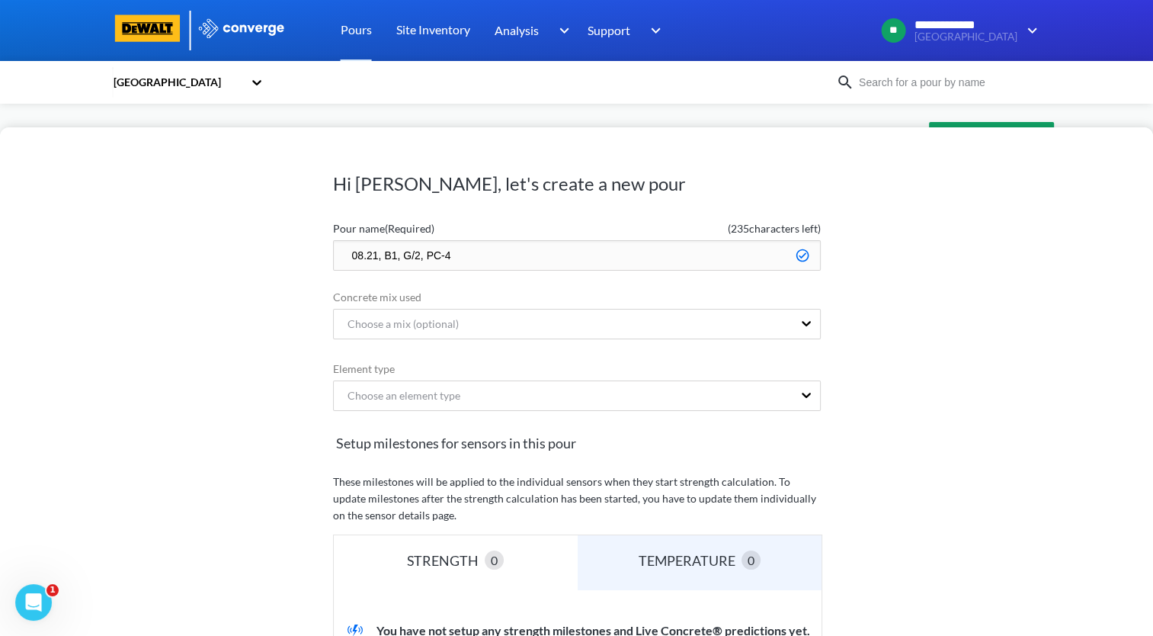
drag, startPoint x: 509, startPoint y: 258, endPoint x: 311, endPoint y: 277, distance: 199.0
click at [311, 277] on div "Hi [PERSON_NAME], let's create a new pour Pour name (Required) ( 235 characters…" at bounding box center [576, 381] width 1153 height 508
type input "08.21, B1, G/2, PC-4"
click at [622, 383] on div "Choose an element type" at bounding box center [563, 395] width 459 height 29
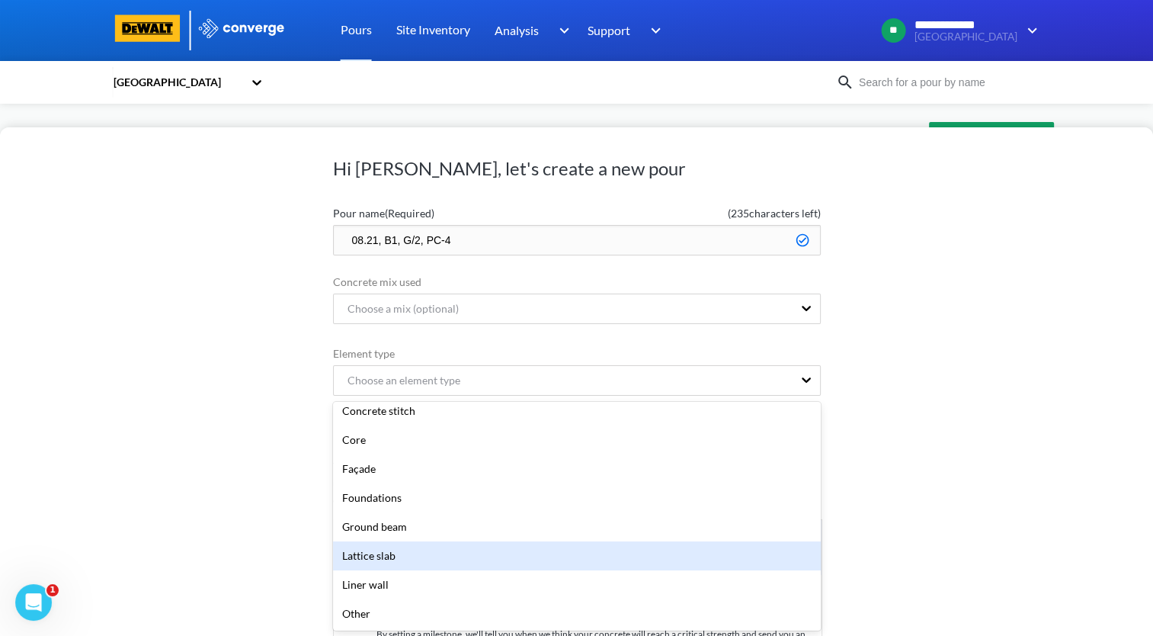
scroll to position [152, 0]
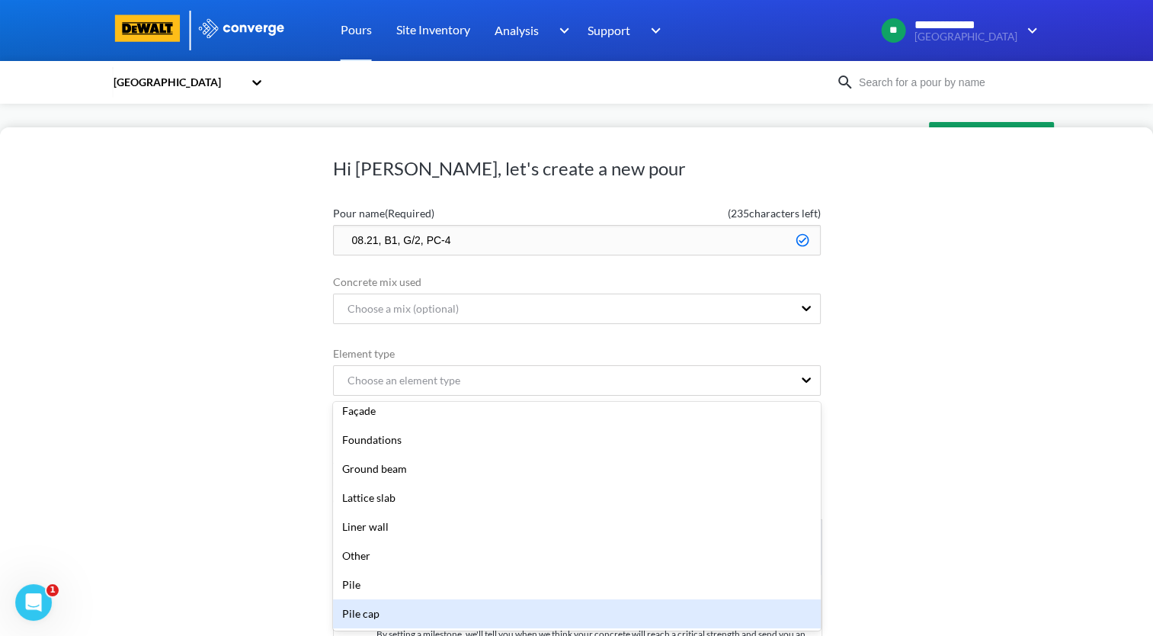
click at [466, 611] on div "Pile cap" at bounding box center [577, 613] width 488 height 29
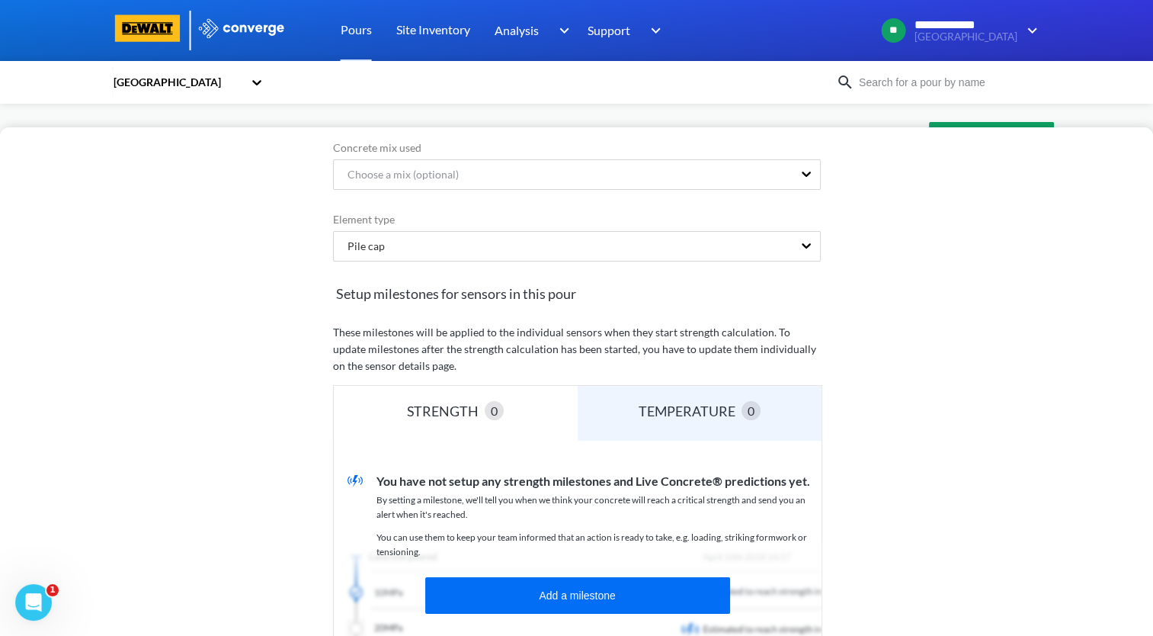
scroll to position [277, 0]
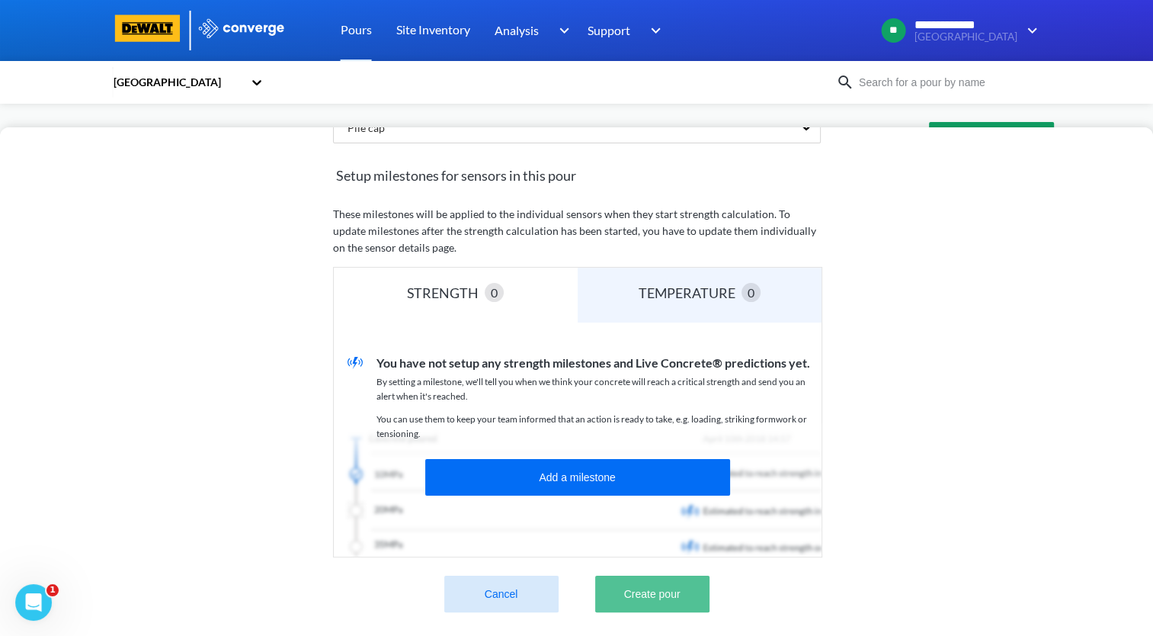
click at [668, 580] on button "Create pour" at bounding box center [652, 593] width 114 height 37
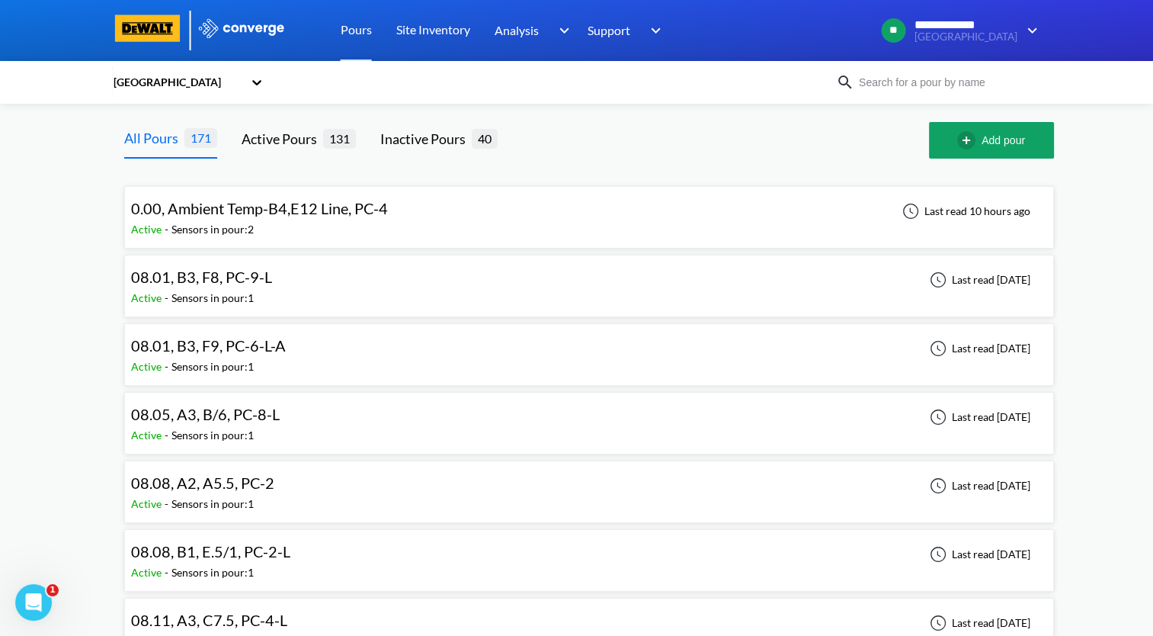
click at [985, 154] on button "Add pour" at bounding box center [991, 140] width 125 height 37
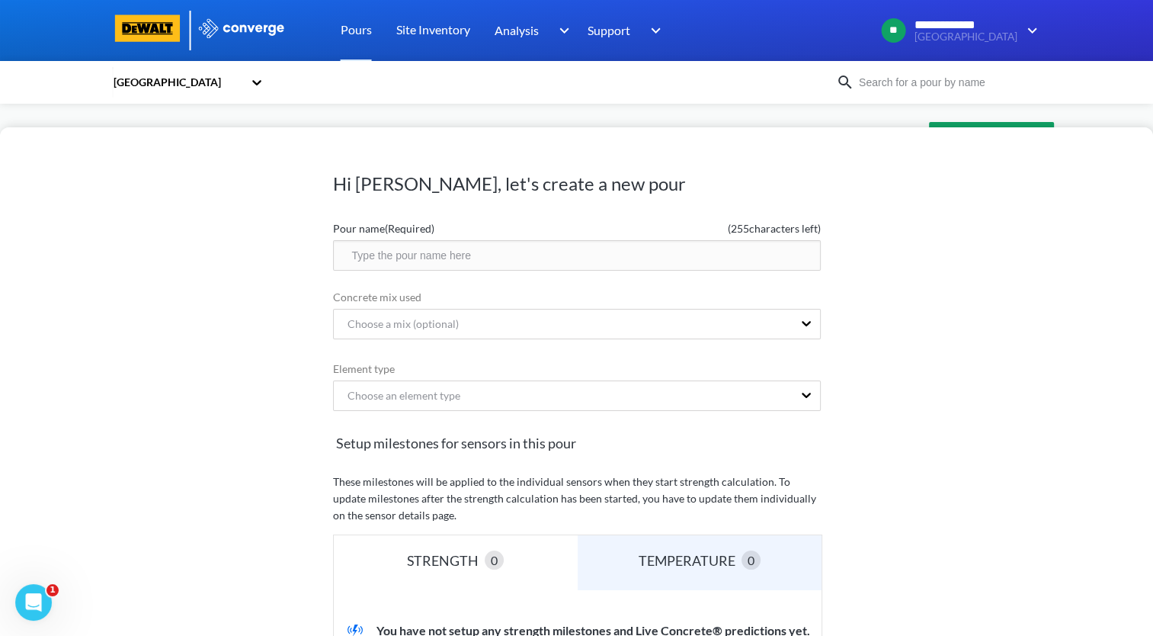
click at [512, 258] on input "text" at bounding box center [577, 255] width 488 height 30
paste input "08.21, B1, G/2, PC-4"
click at [419, 260] on input "08.21, B1, G/2, PC-4-L" at bounding box center [577, 255] width 488 height 30
type input "08.21, B1, G/1, PC-4-L"
click at [485, 400] on div "Choose an element type" at bounding box center [577, 395] width 488 height 30
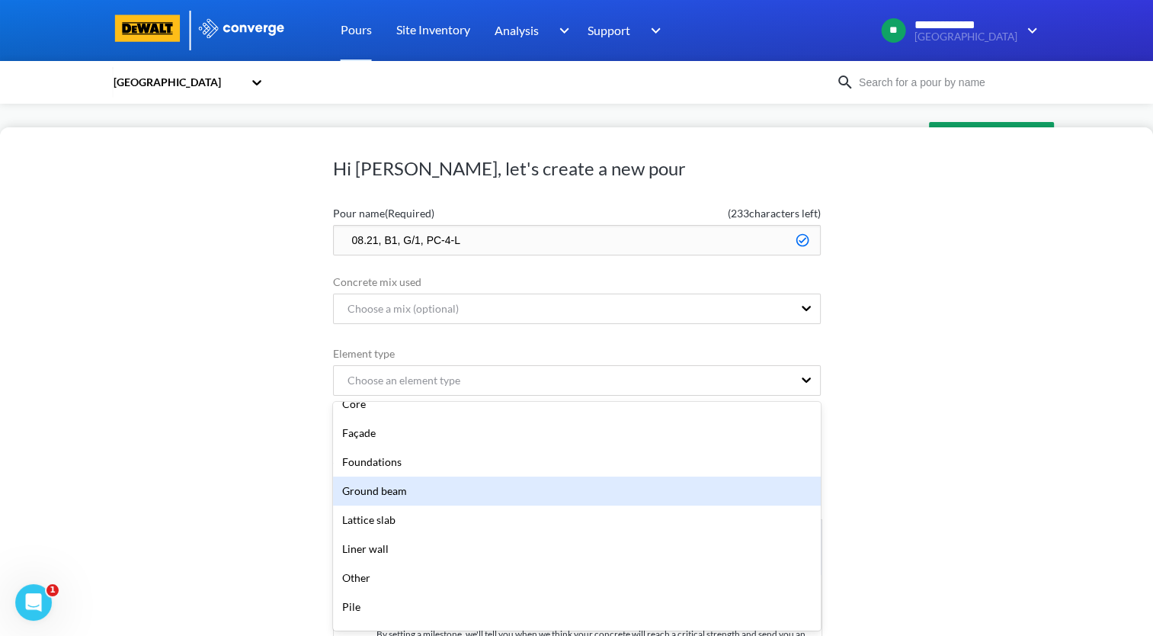
scroll to position [152, 0]
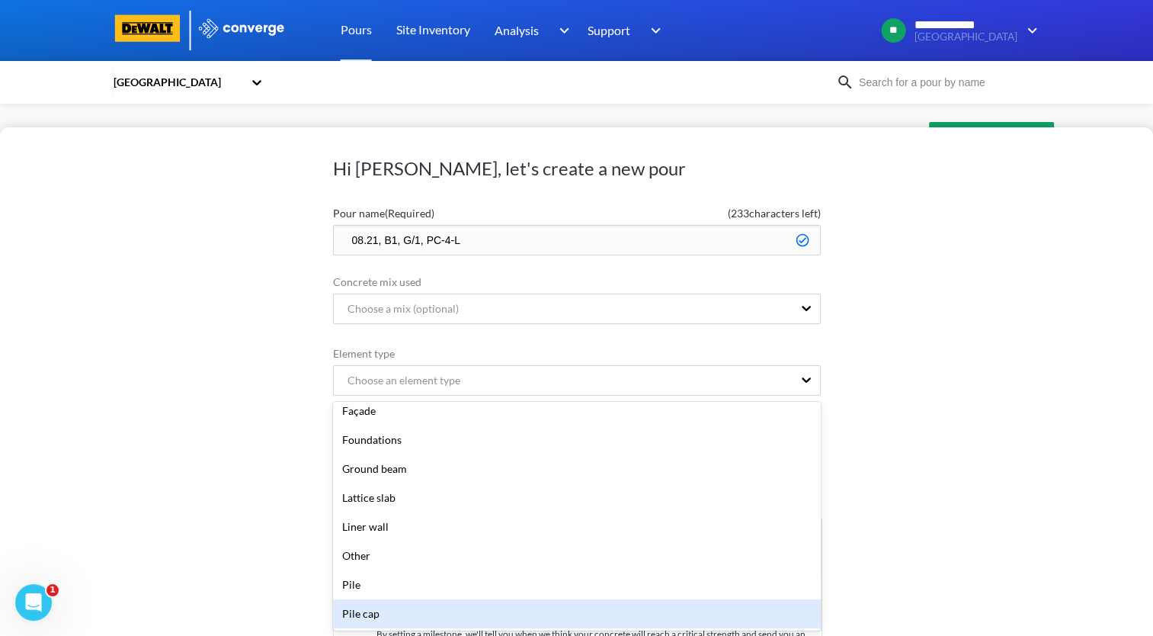
click at [460, 611] on div "Pile cap" at bounding box center [577, 613] width 488 height 29
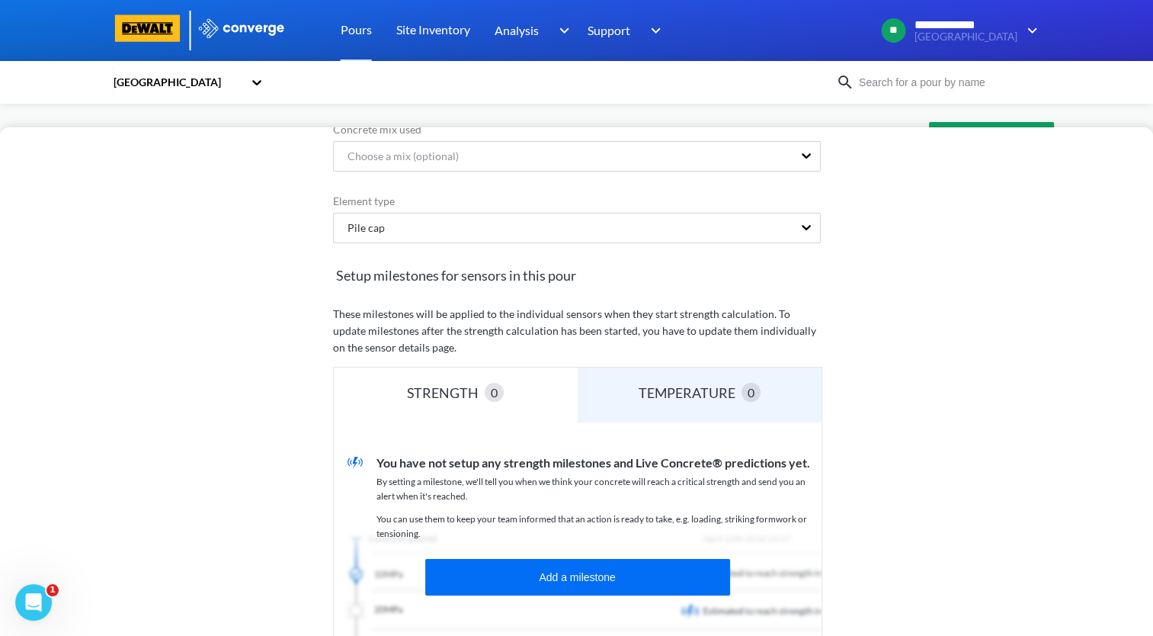
scroll to position [277, 0]
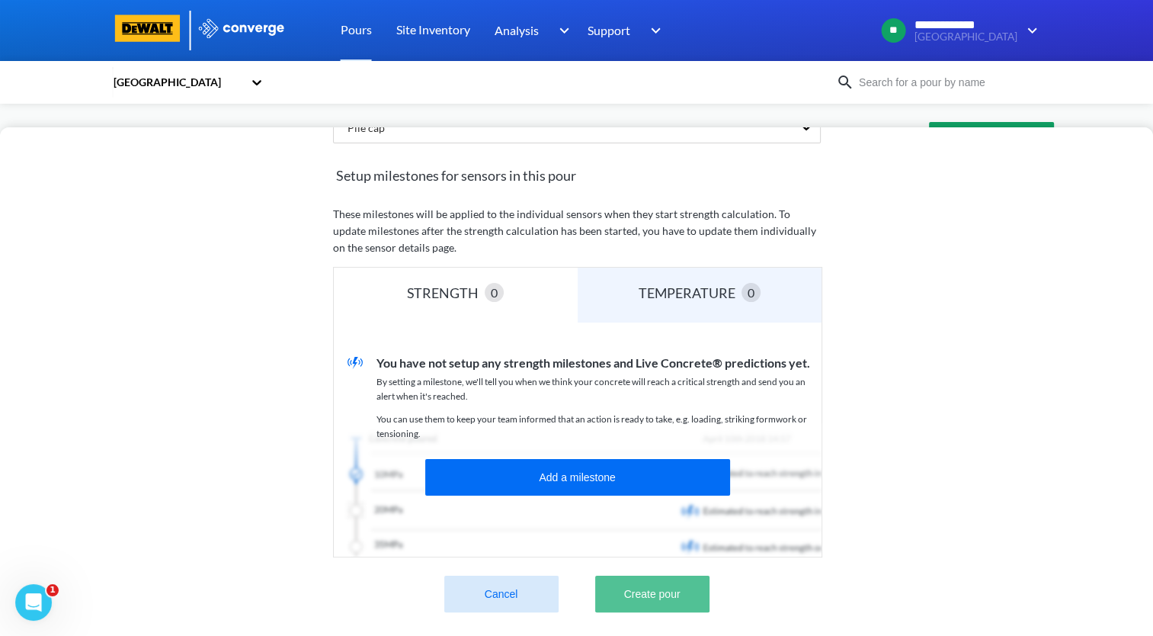
click at [662, 583] on button "Create pour" at bounding box center [652, 593] width 114 height 37
